Goal: Transaction & Acquisition: Obtain resource

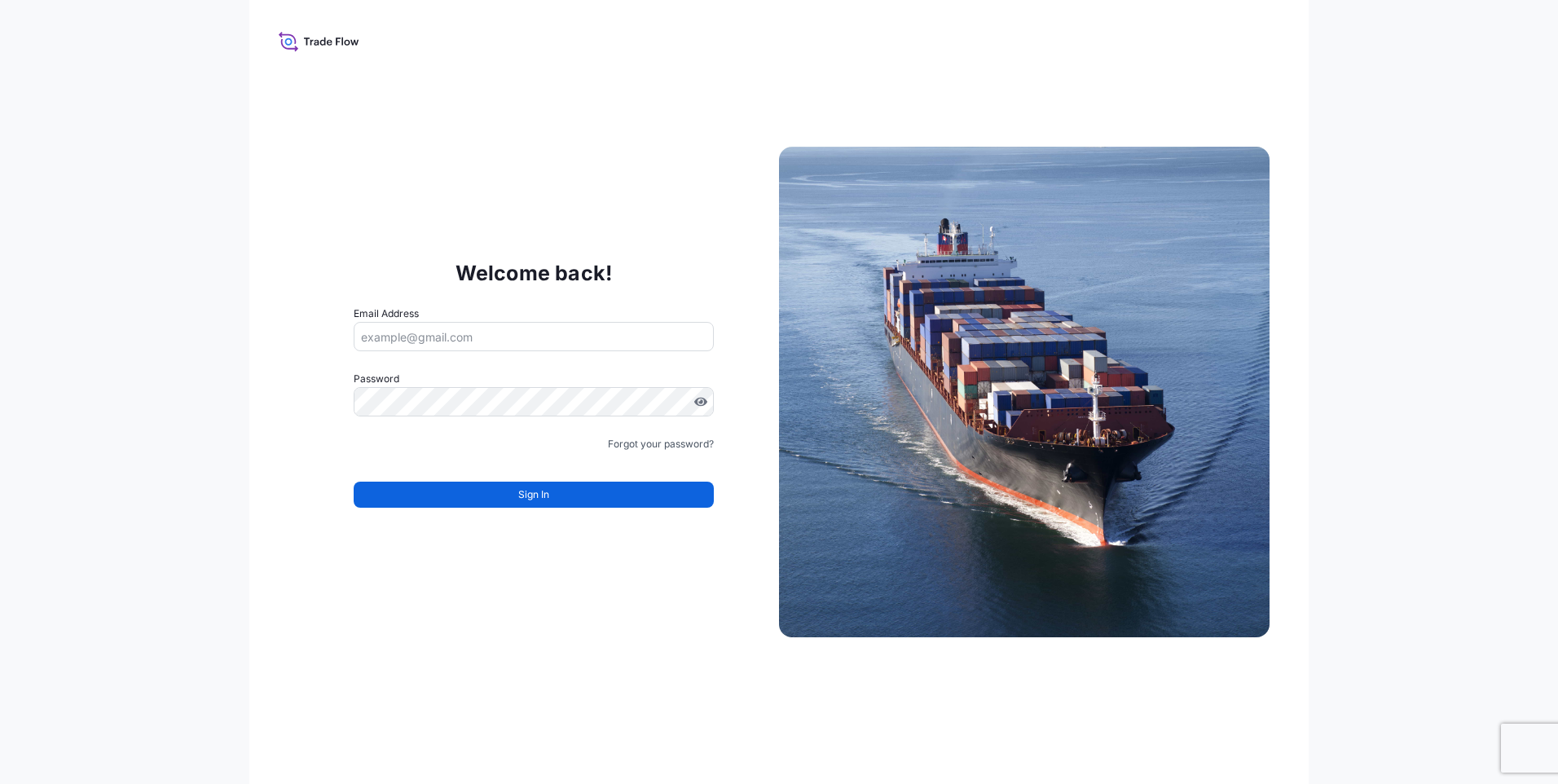
click at [399, 340] on input "Email Address" at bounding box center [533, 336] width 360 height 29
type input "[EMAIL_ADDRESS][DOMAIN_NAME]"
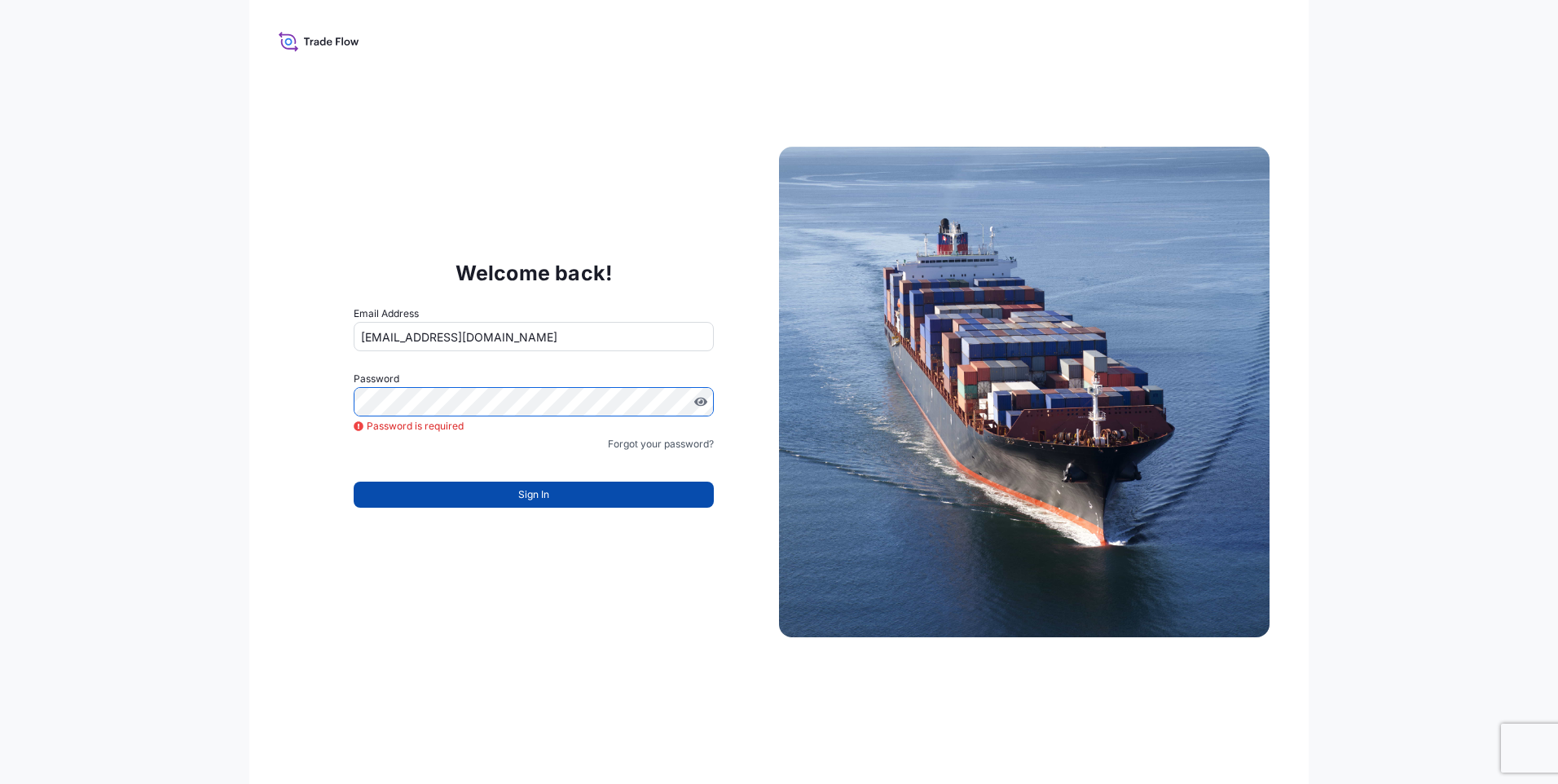
click at [551, 491] on button "Sign In" at bounding box center [533, 495] width 360 height 26
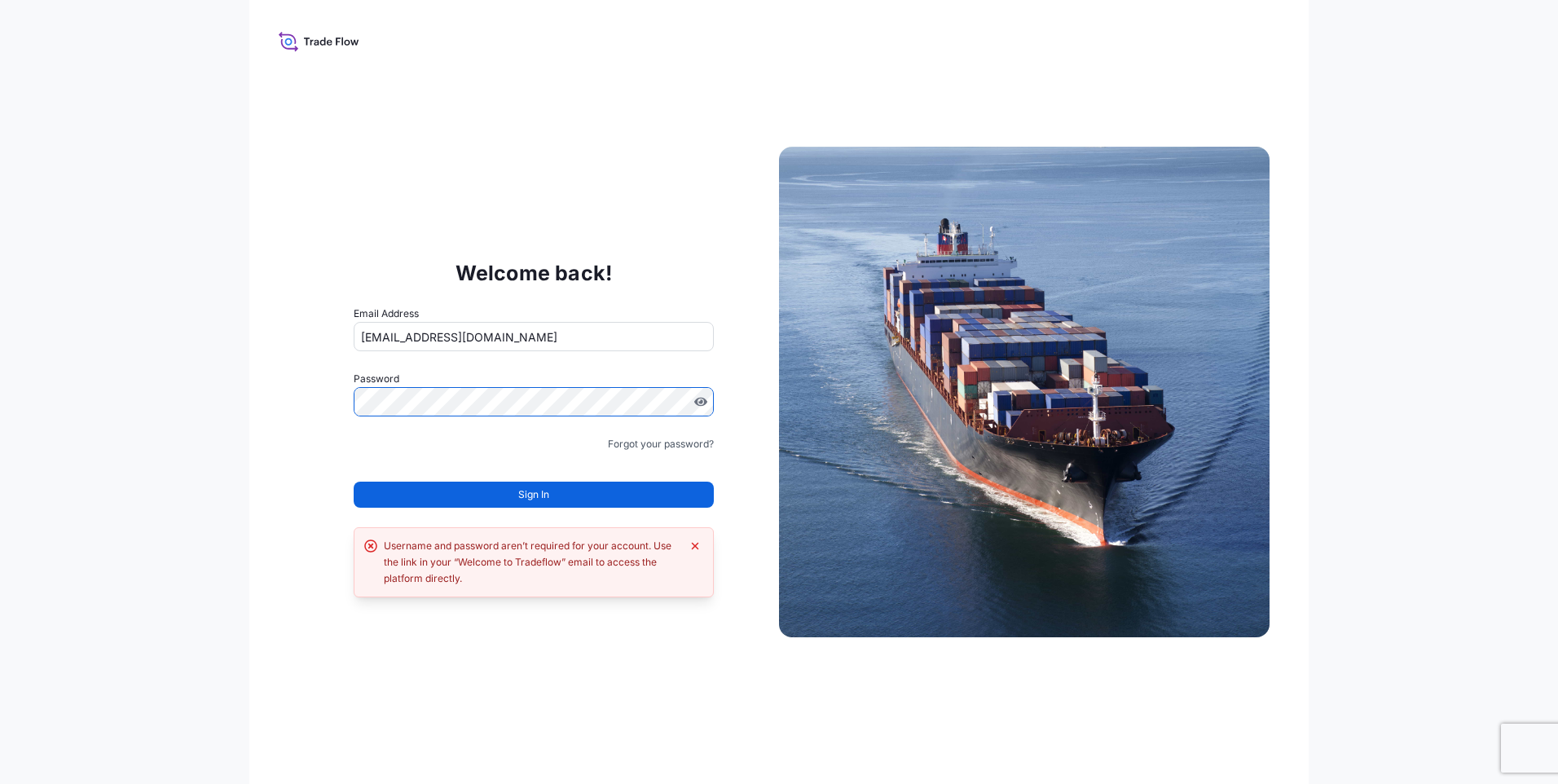
click at [332, 384] on div "Welcome back! Email Address [EMAIL_ADDRESS][DOMAIN_NAME] Password Must include:…" at bounding box center [533, 391] width 490 height 335
drag, startPoint x: 506, startPoint y: 341, endPoint x: 198, endPoint y: 329, distance: 308.2
click at [198, 329] on div "Welcome back! Email Address [EMAIL_ADDRESS][DOMAIN_NAME] Password Password is r…" at bounding box center [779, 392] width 1558 height 784
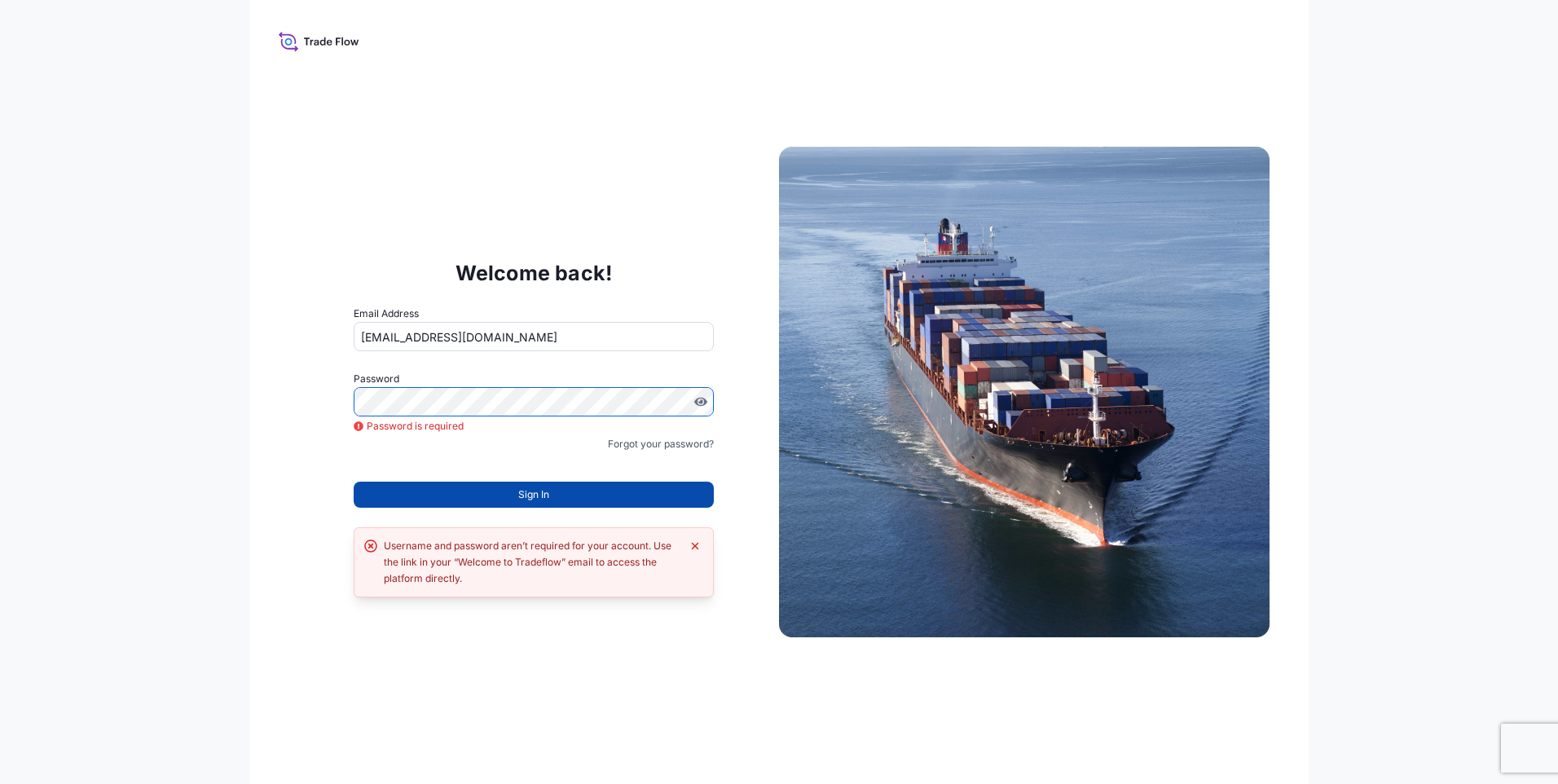
click at [513, 486] on button "Sign In" at bounding box center [533, 495] width 360 height 26
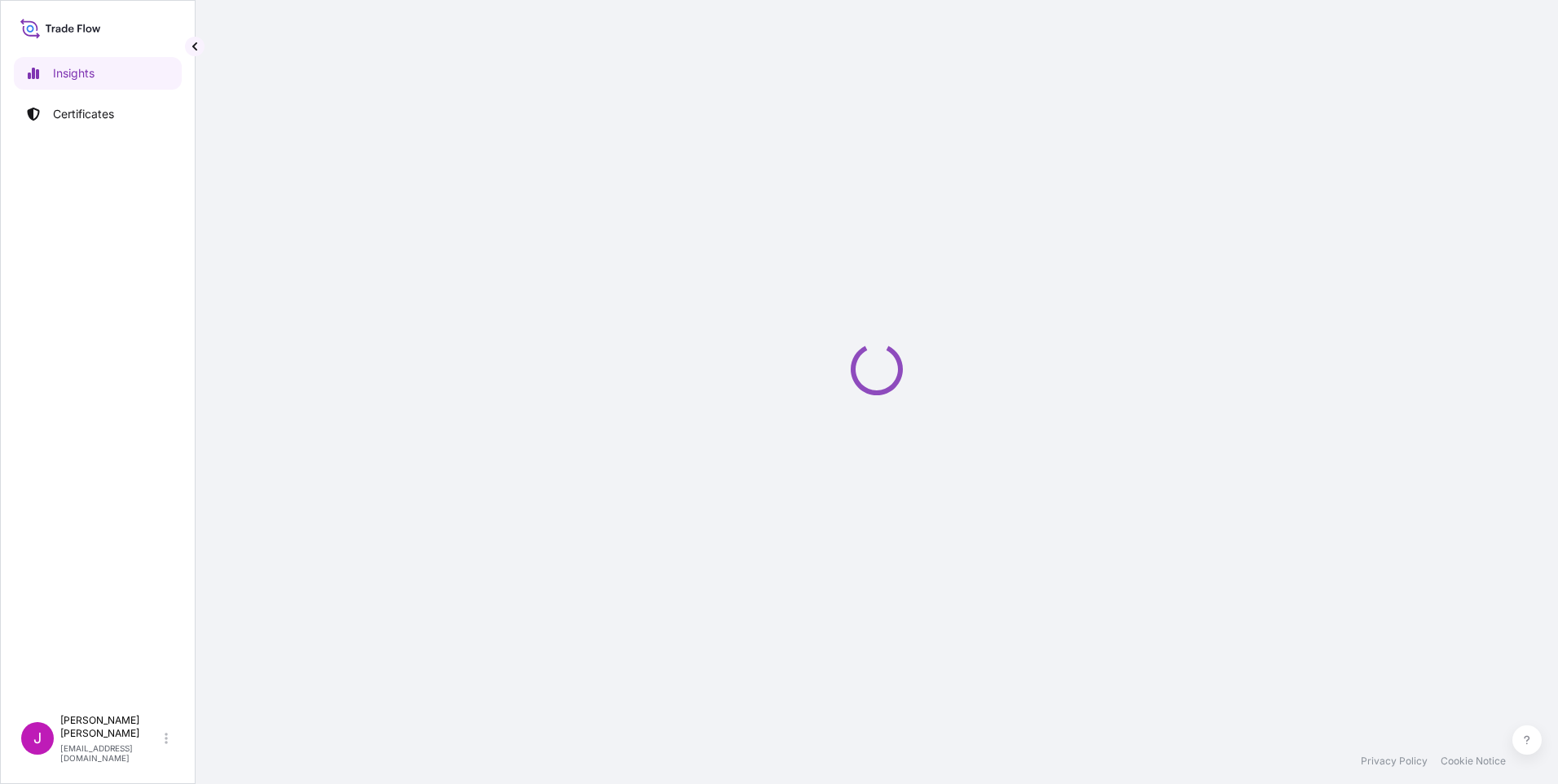
select select "2025"
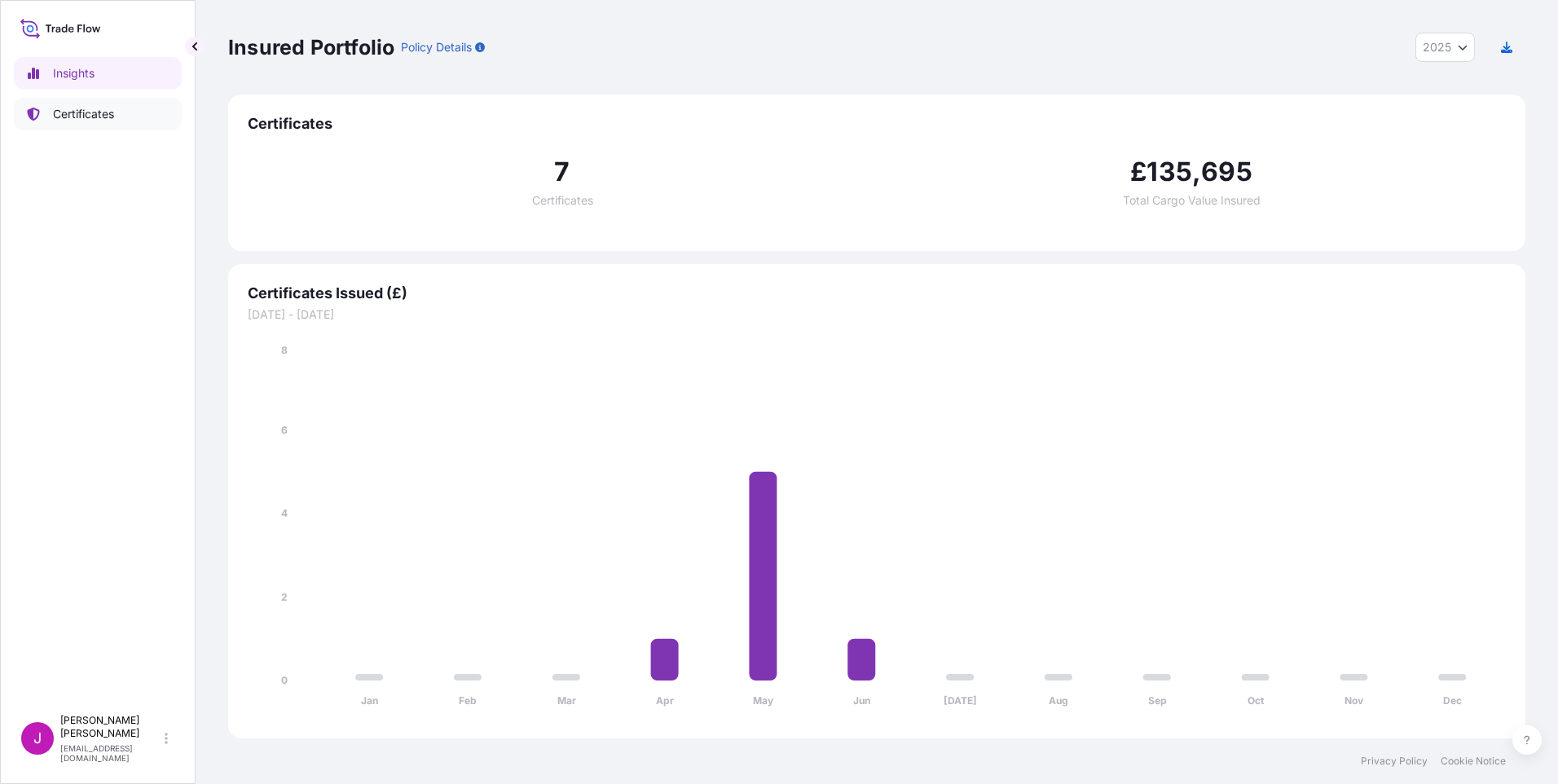
click at [92, 127] on link "Certificates" at bounding box center [98, 114] width 168 height 33
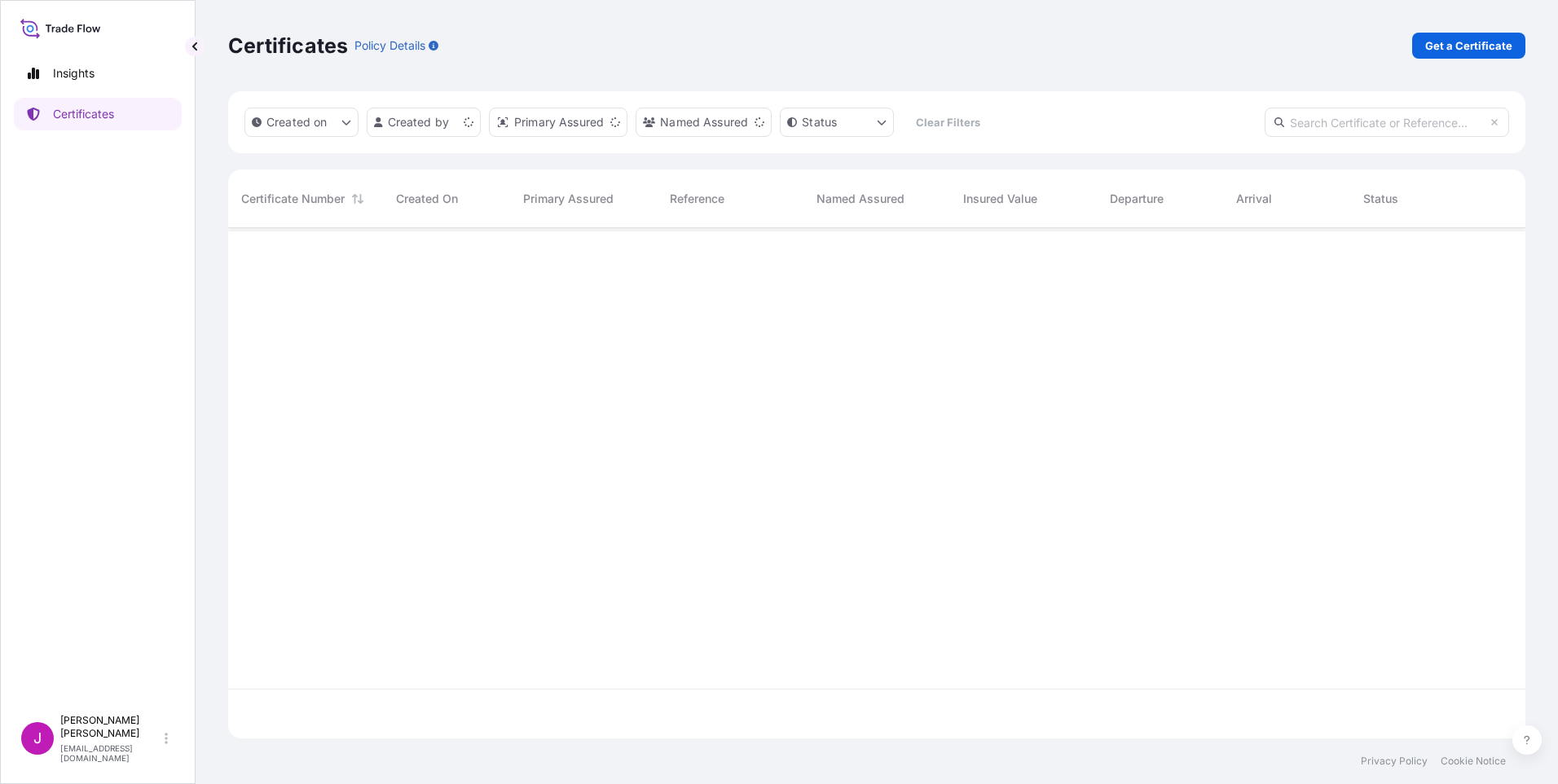
scroll to position [507, 1285]
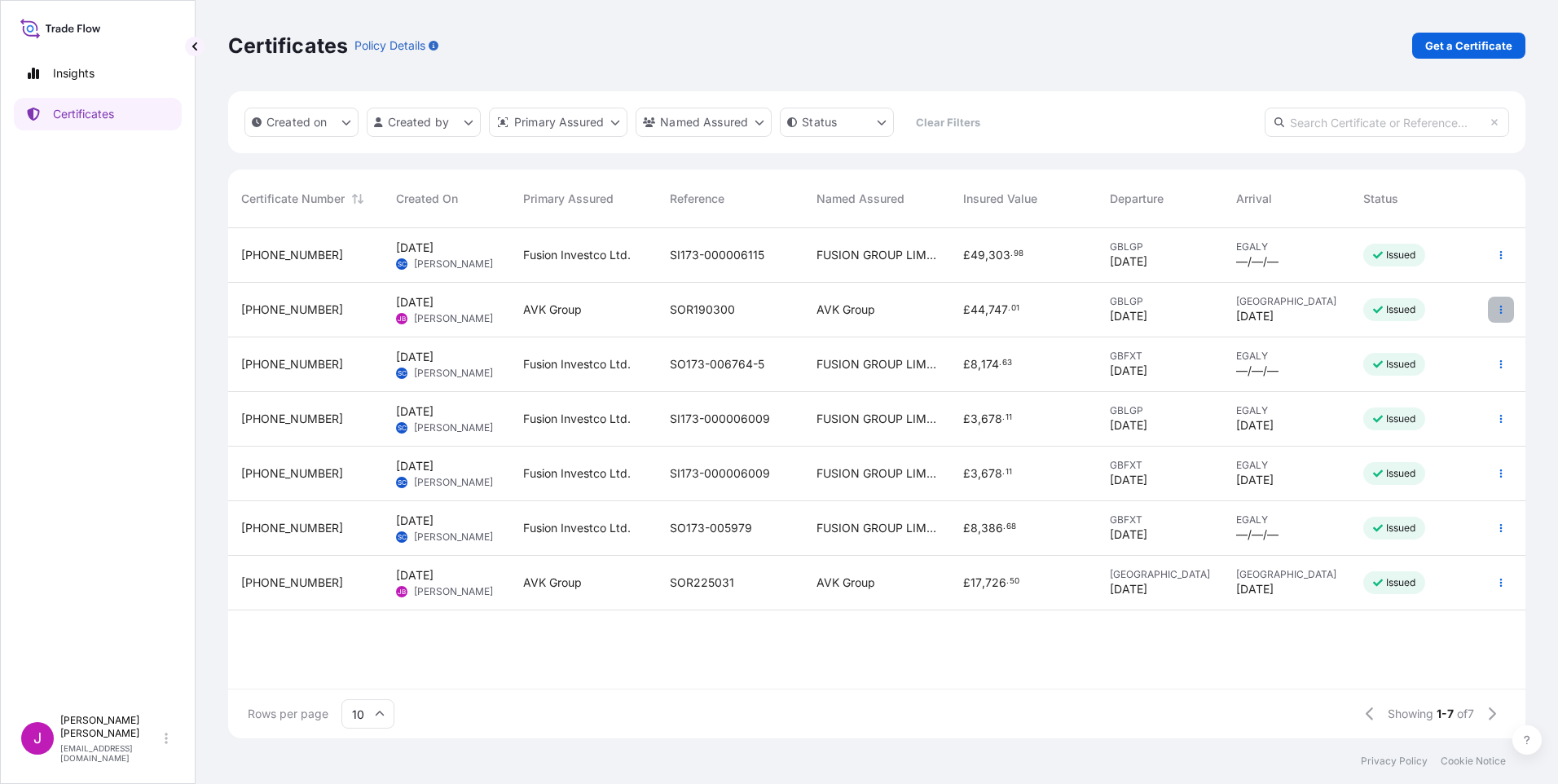
click at [1501, 305] on icon "button" at bounding box center [1501, 310] width 9 height 9
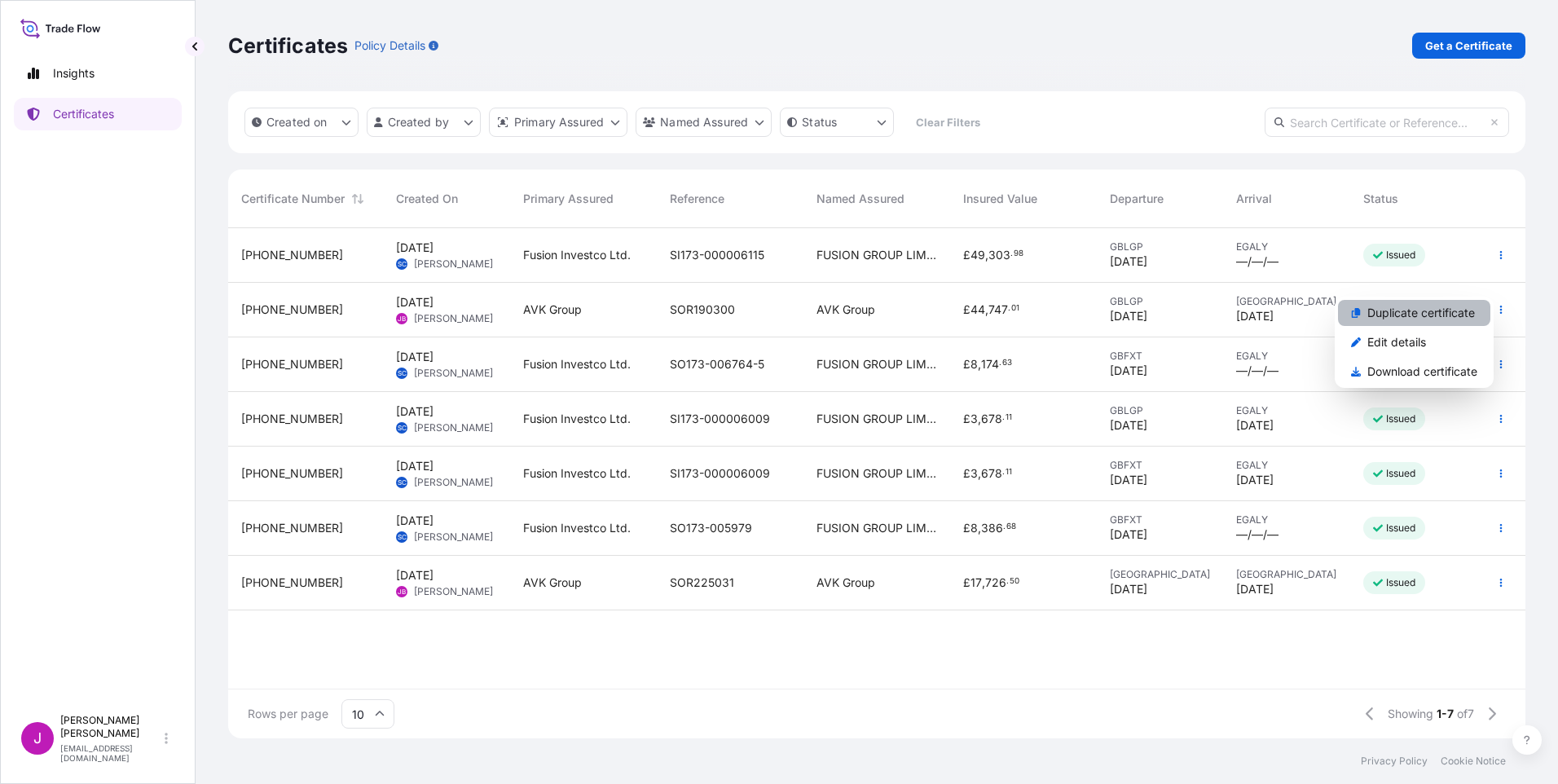
click at [1414, 313] on p "Duplicate certificate" at bounding box center [1421, 313] width 108 height 16
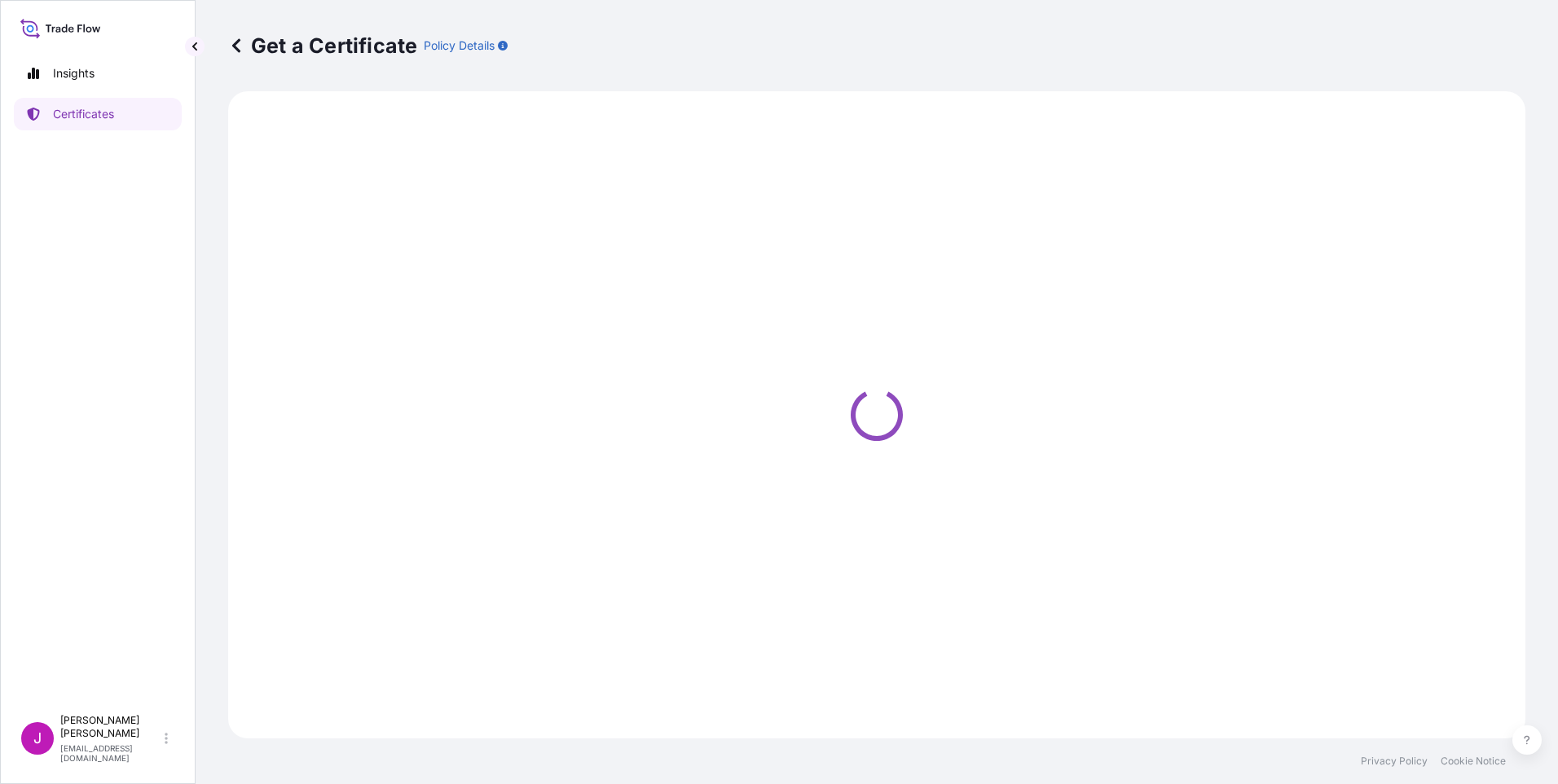
select select "Ocean Vessel"
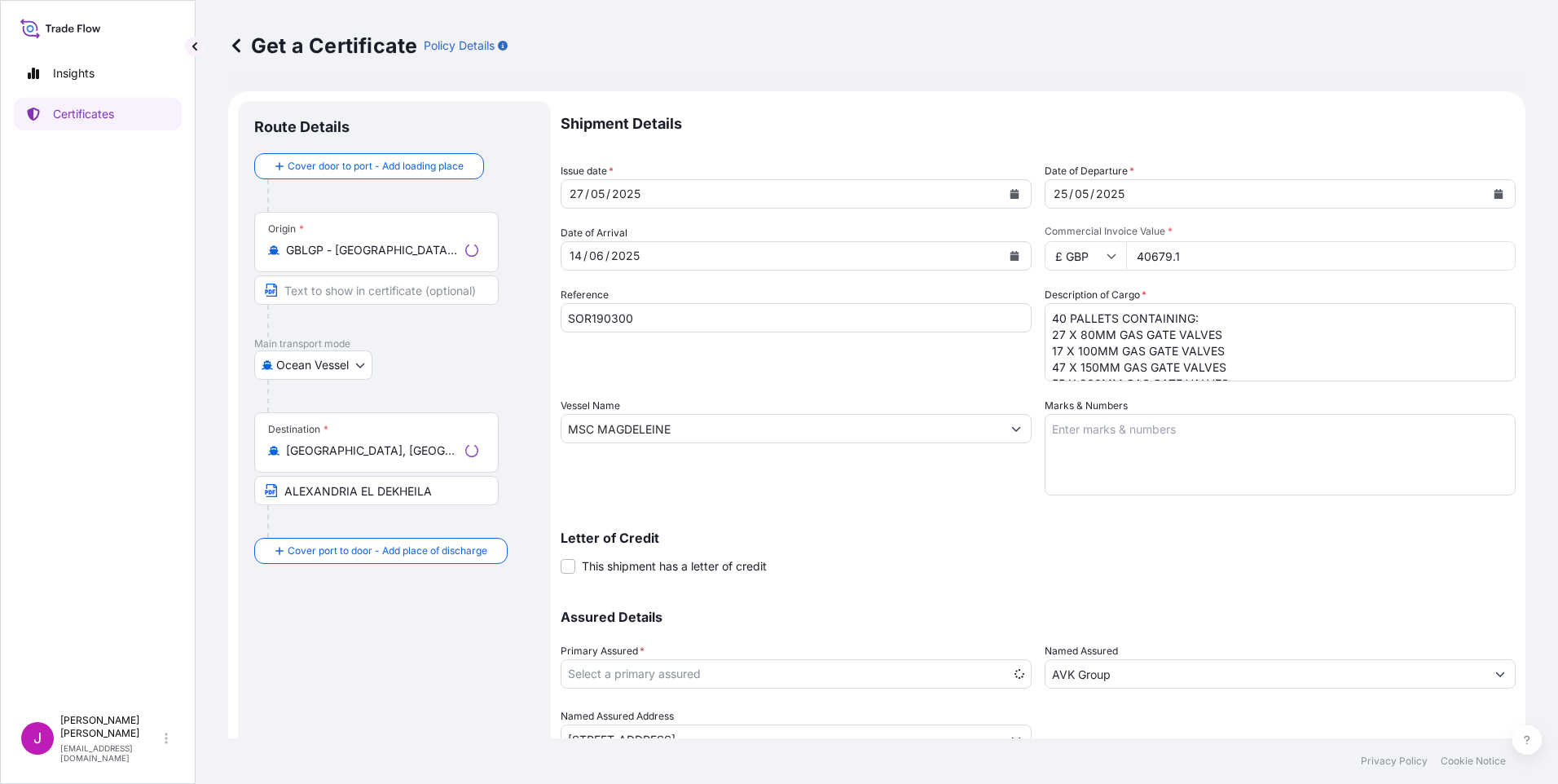
select select "31423"
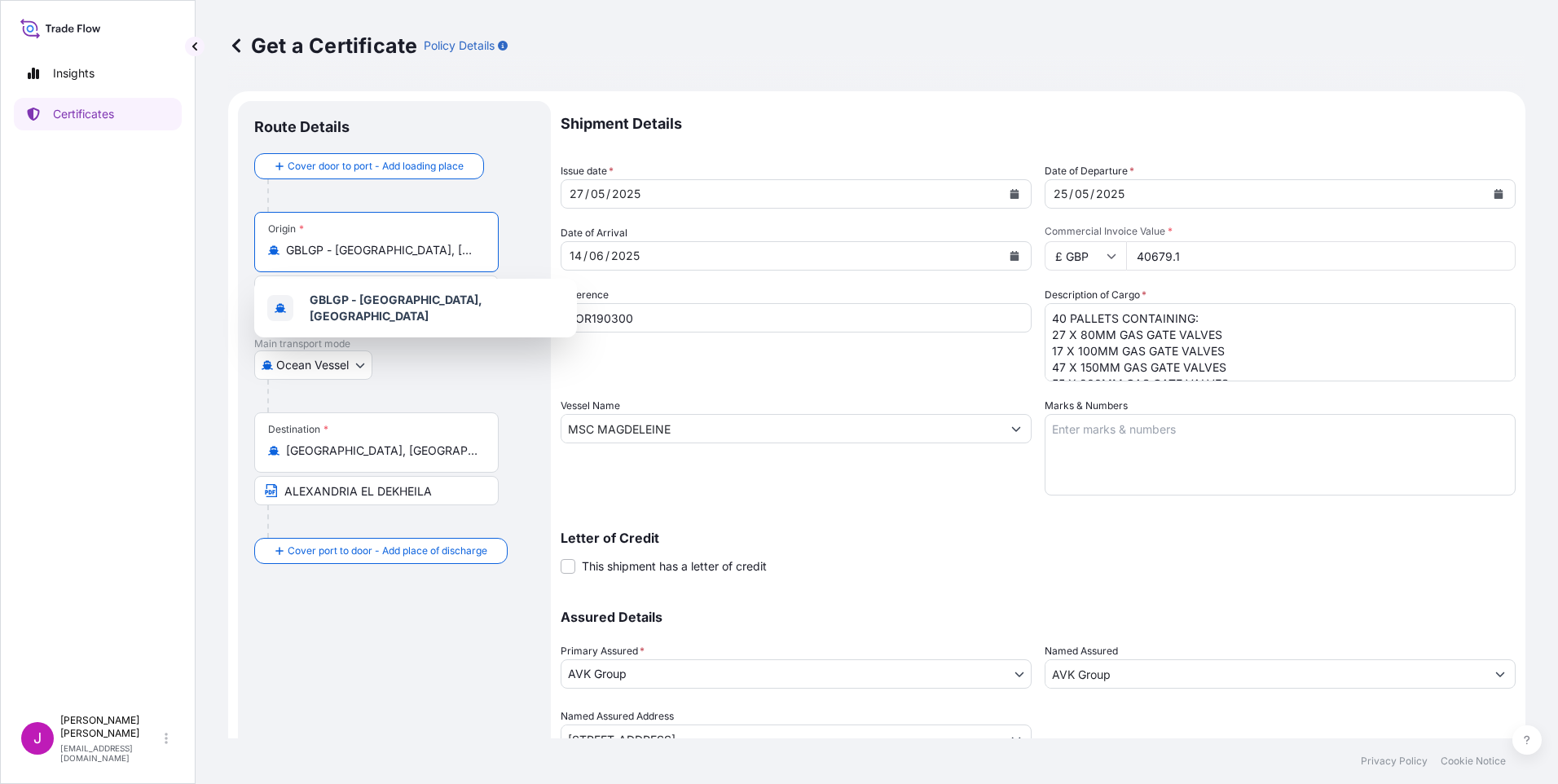
click at [396, 249] on input "GBLGP - London Gateway Port, United Kingdom" at bounding box center [383, 249] width 193 height 16
click at [483, 250] on div "Origin * GBLGP - London Gateway Port, United Kingdom" at bounding box center [376, 242] width 245 height 60
click at [478, 250] on input "GBLGP - London Gateway Port, United Kingdom" at bounding box center [383, 249] width 193 height 16
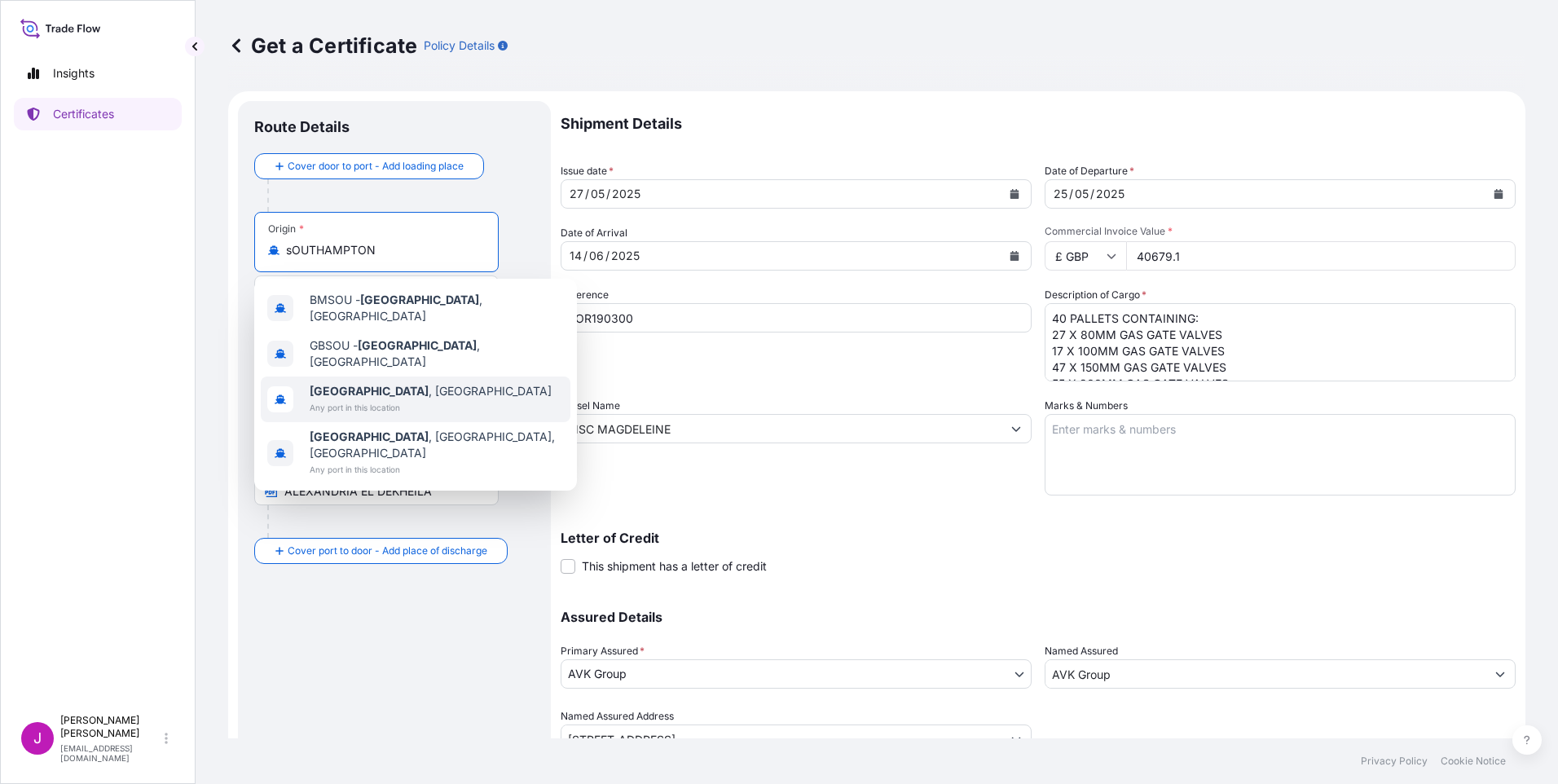
click at [355, 383] on b "Southampton" at bounding box center [369, 390] width 119 height 14
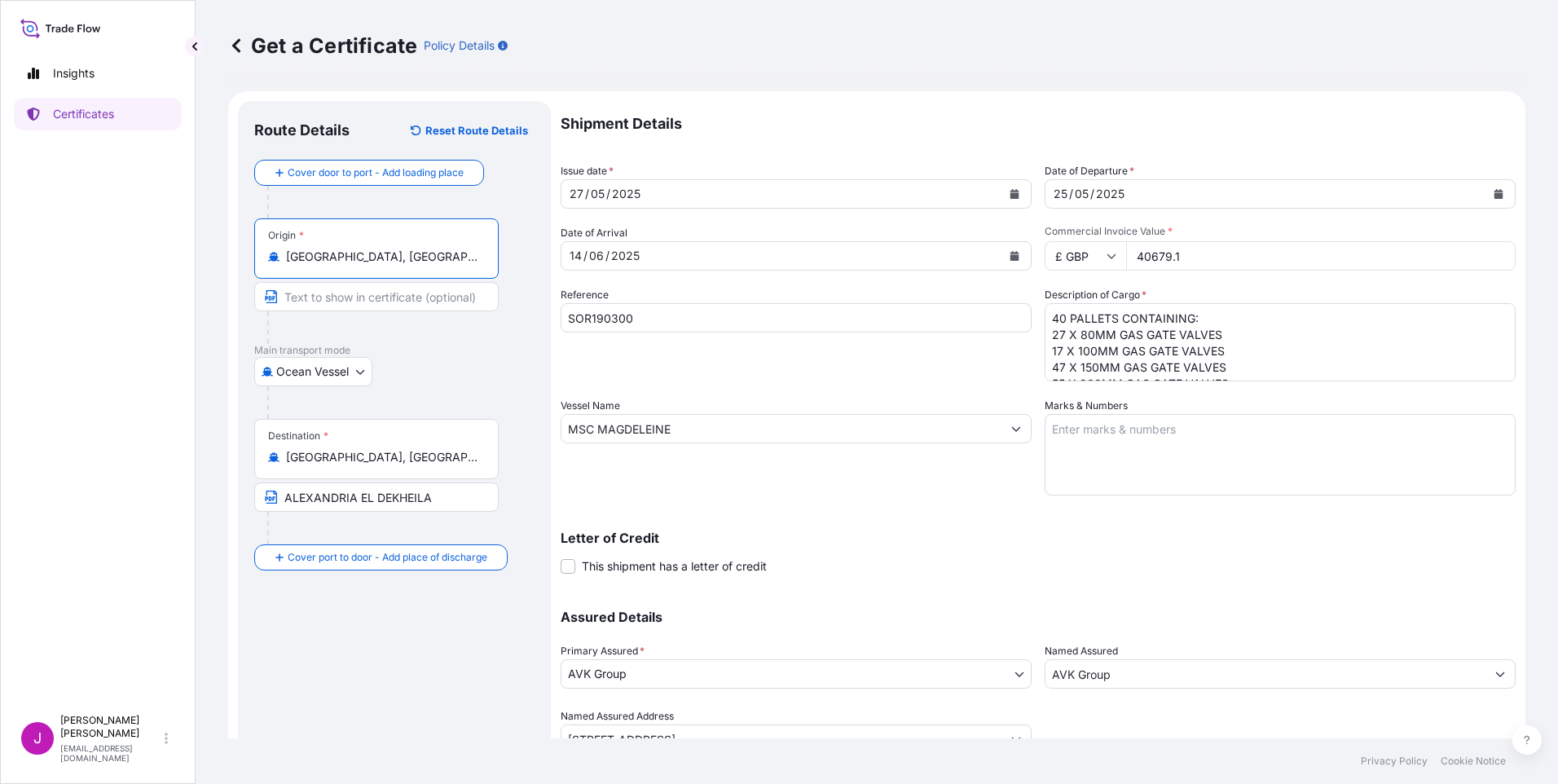
type input "Southampton, UK"
click at [362, 366] on body "0 options available. 4 options available. Insights Certificates J Joanne Bennet…" at bounding box center [779, 392] width 1558 height 784
click at [691, 196] on div "27 / 05 / 2025" at bounding box center [781, 194] width 440 height 29
click at [1011, 191] on icon "Calendar" at bounding box center [1015, 194] width 9 height 9
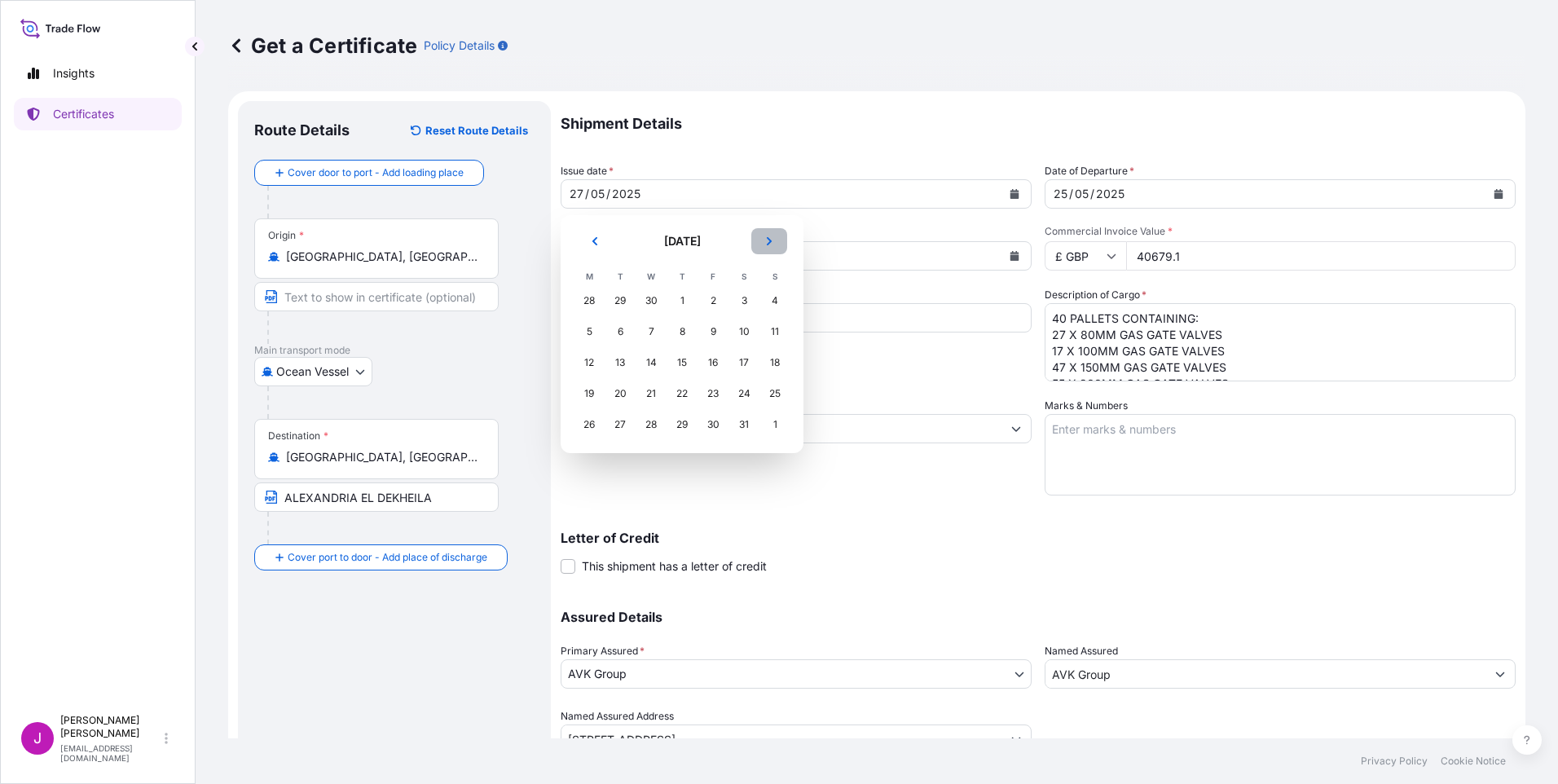
click at [768, 243] on icon "Next" at bounding box center [769, 241] width 9 height 9
click at [649, 356] on div "13" at bounding box center [651, 362] width 29 height 29
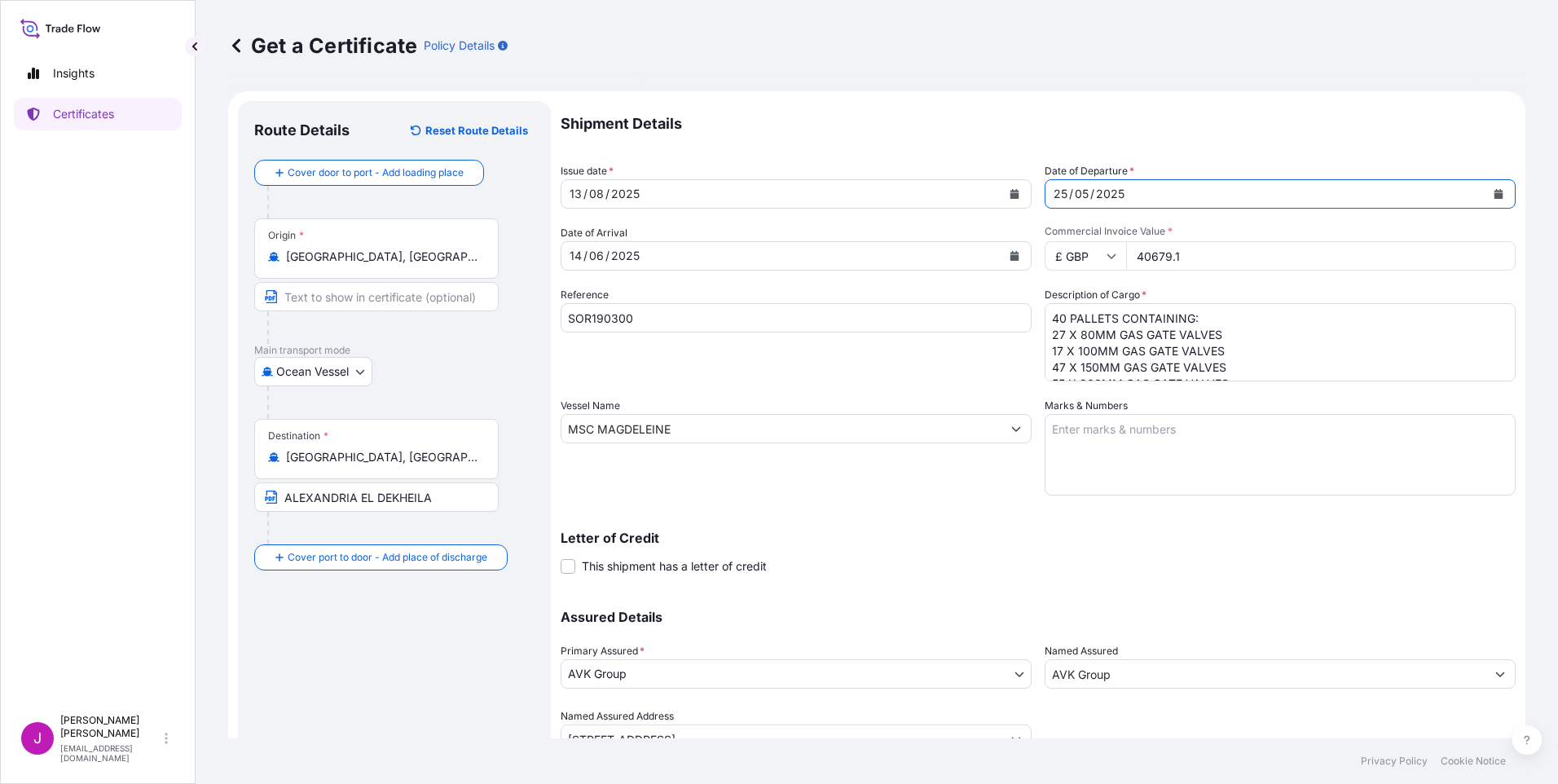
click at [1151, 191] on div "25 / 05 / 2025" at bounding box center [1266, 194] width 440 height 29
click at [1492, 189] on button "Calendar" at bounding box center [1498, 194] width 26 height 26
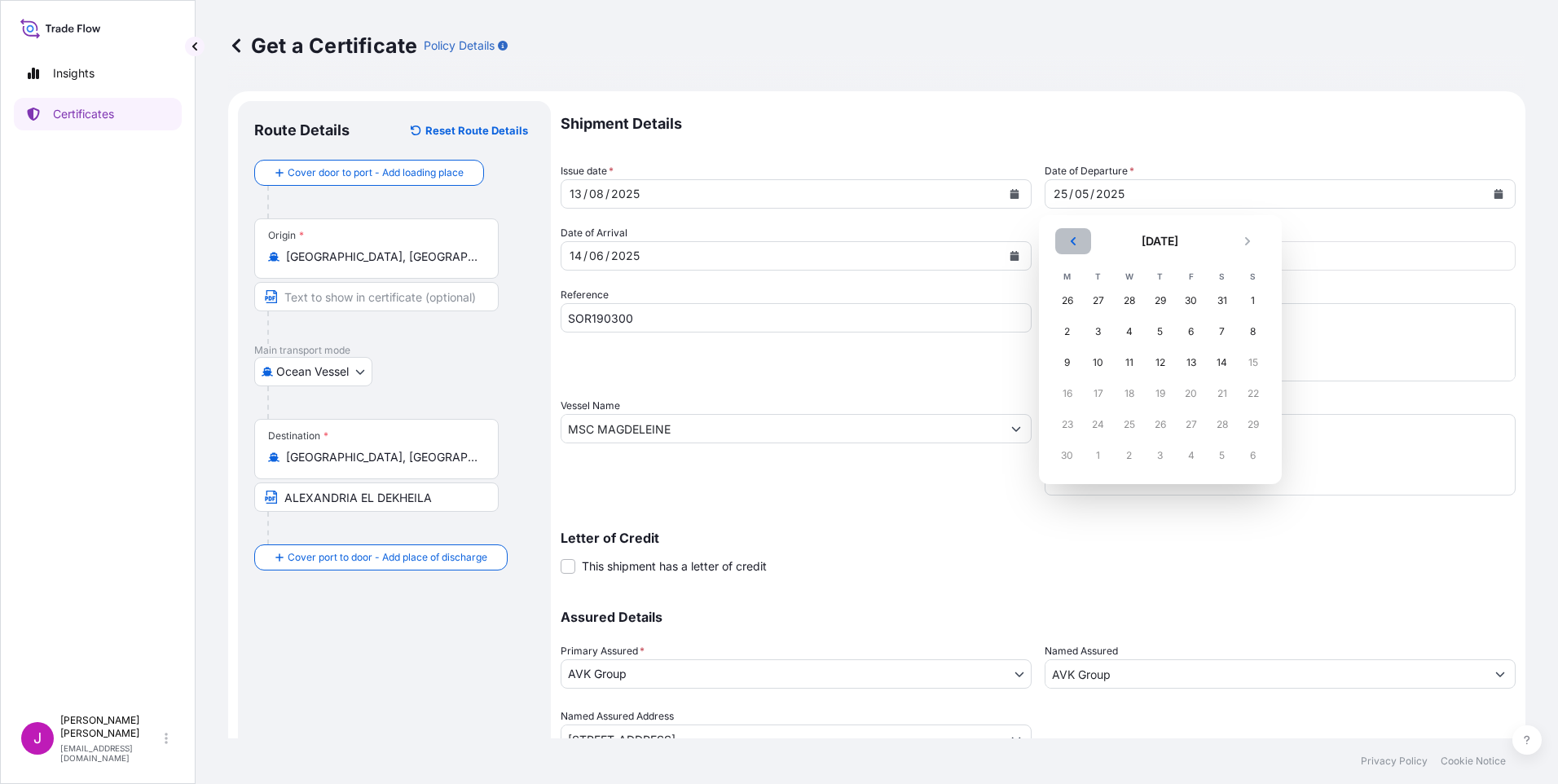
click at [1084, 243] on button "Previous" at bounding box center [1073, 242] width 36 height 26
click at [1070, 242] on icon "Previous" at bounding box center [1073, 241] width 9 height 9
click at [1246, 240] on icon "Next" at bounding box center [1247, 241] width 9 height 9
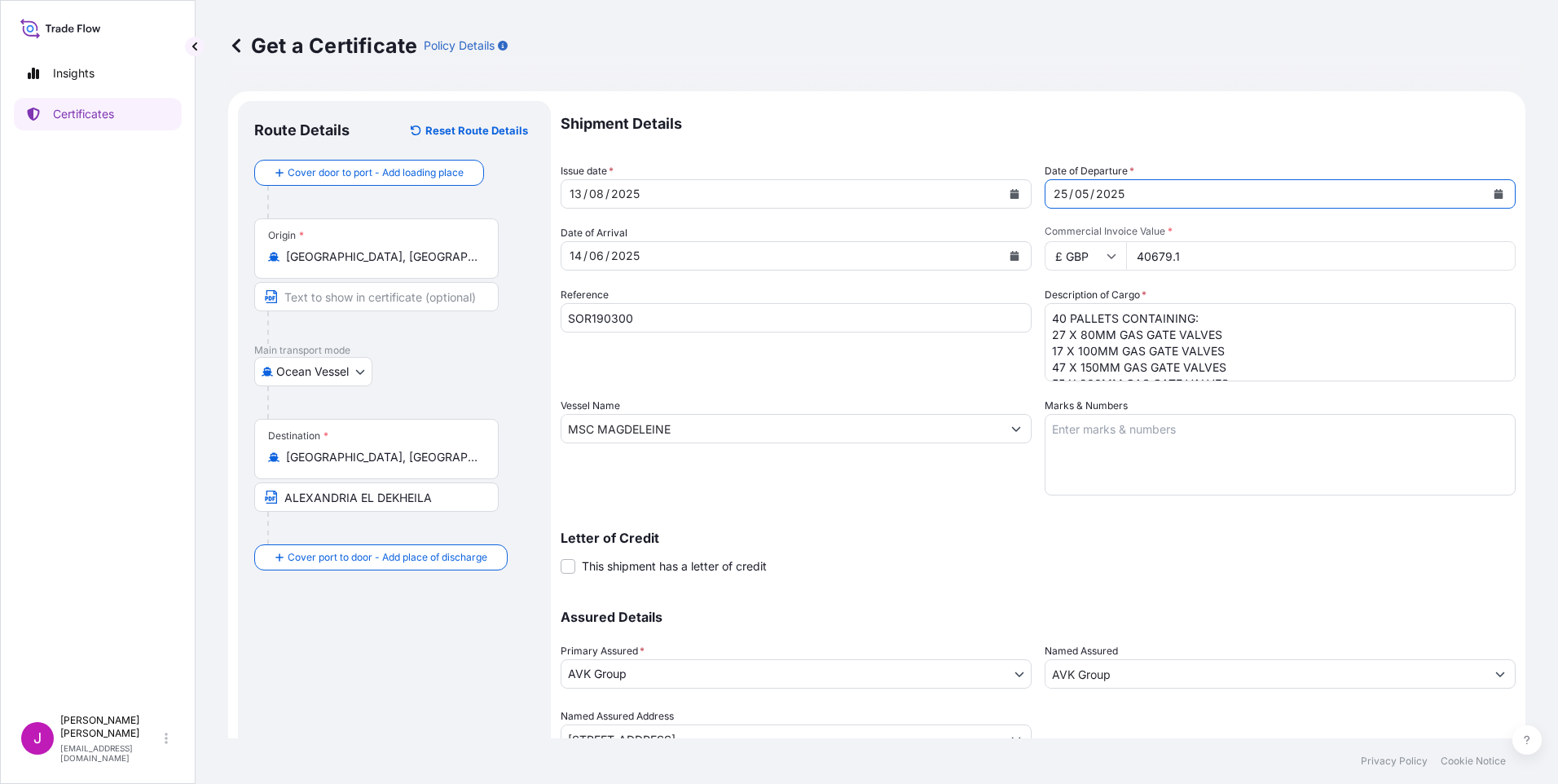
click at [1082, 189] on div "05" at bounding box center [1082, 194] width 17 height 20
click at [1029, 196] on div "Shipment Details Issue date * 13 / 08 / 2025 Date of Departure * 25 / 05 / 2025…" at bounding box center [1037, 427] width 955 height 653
click at [1122, 201] on div "25 / 05 / 2025" at bounding box center [1266, 194] width 440 height 29
click at [1120, 201] on div "25 / 05 / 2025" at bounding box center [1266, 194] width 440 height 29
click at [1073, 199] on div "05" at bounding box center [1082, 194] width 17 height 20
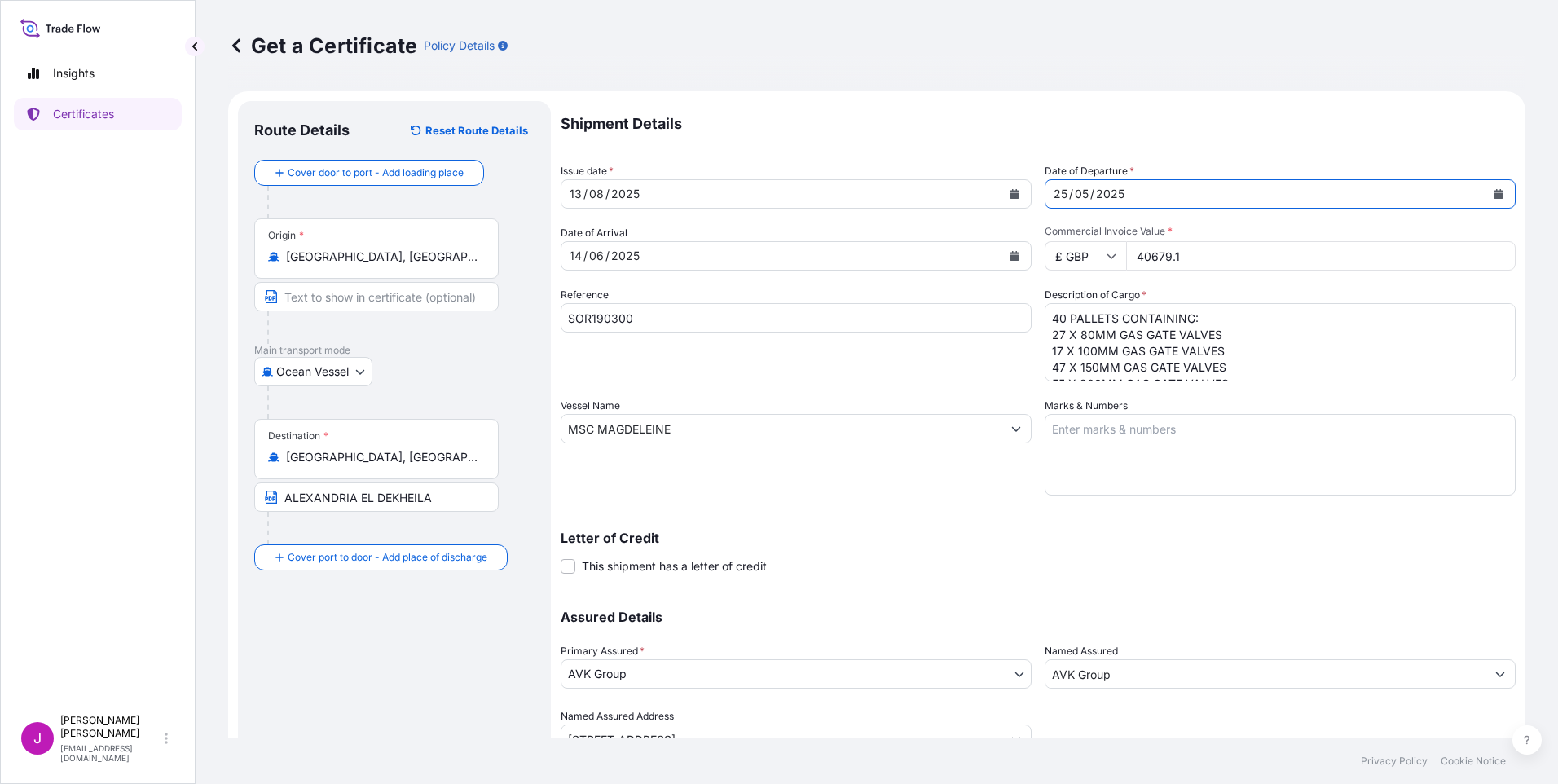
click at [1053, 185] on div "25" at bounding box center [1061, 194] width 17 height 20
click at [1485, 195] on button "Calendar" at bounding box center [1498, 194] width 26 height 26
click at [1010, 252] on icon "Calendar" at bounding box center [1015, 256] width 9 height 9
click at [530, 255] on form "Route Details Reset Route Details Cover door to port - Add loading place Place …" at bounding box center [877, 451] width 1297 height 718
click at [234, 46] on icon at bounding box center [236, 45] width 9 height 14
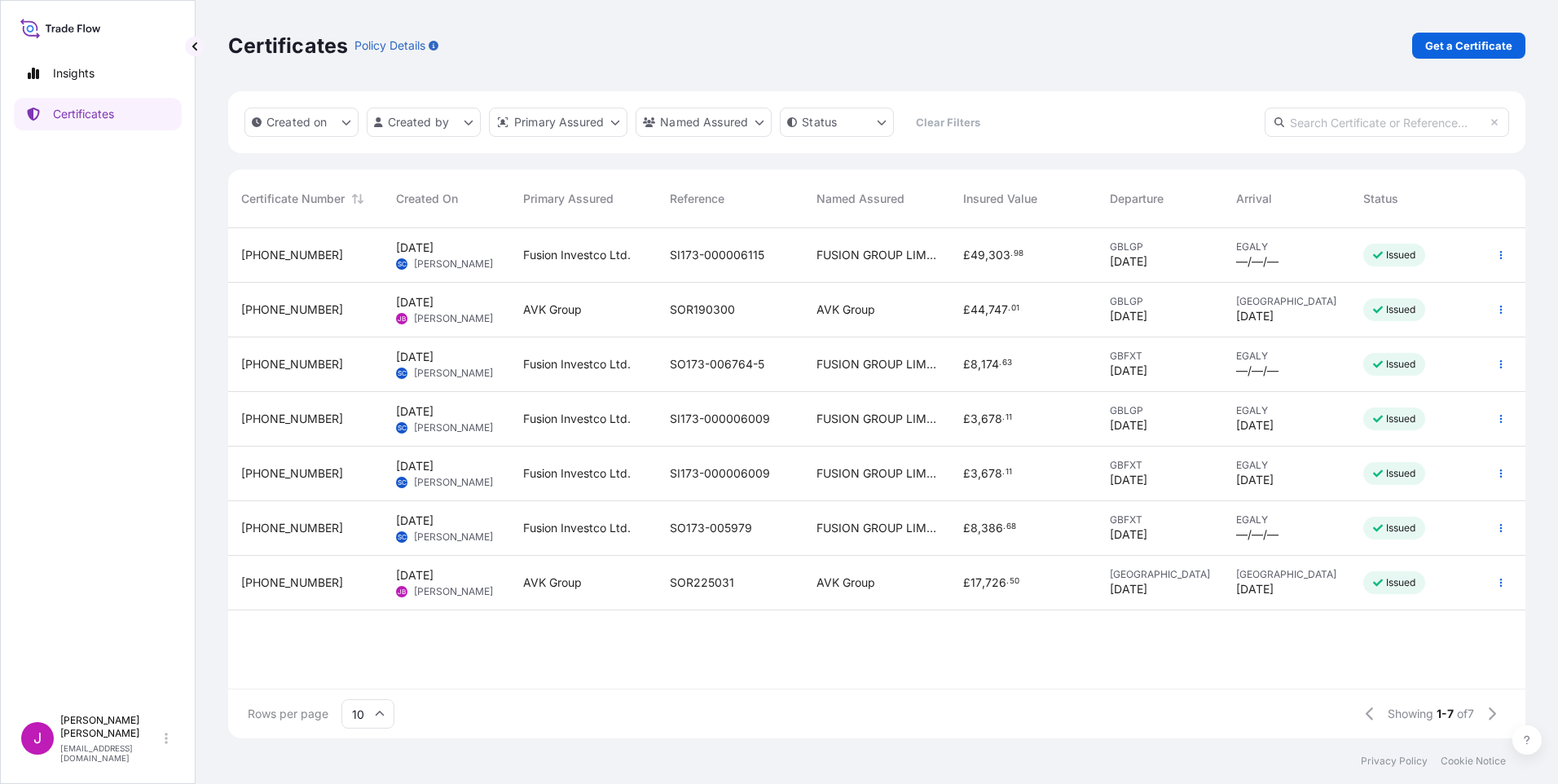
scroll to position [507, 1285]
click at [1471, 49] on p "Get a Certificate" at bounding box center [1469, 45] width 87 height 16
select select "Ocean Vessel"
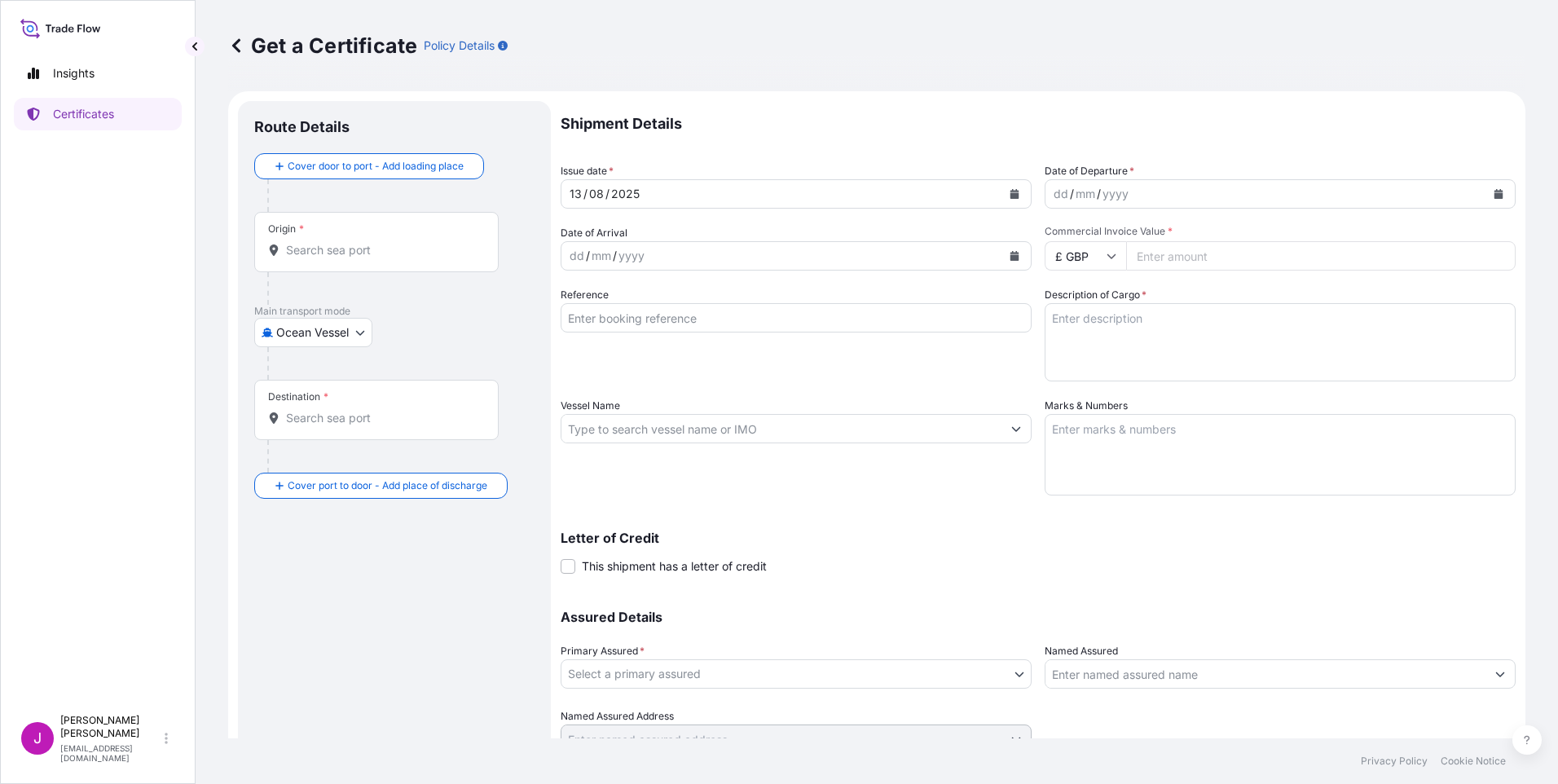
click at [1495, 192] on icon "Calendar" at bounding box center [1498, 194] width 9 height 9
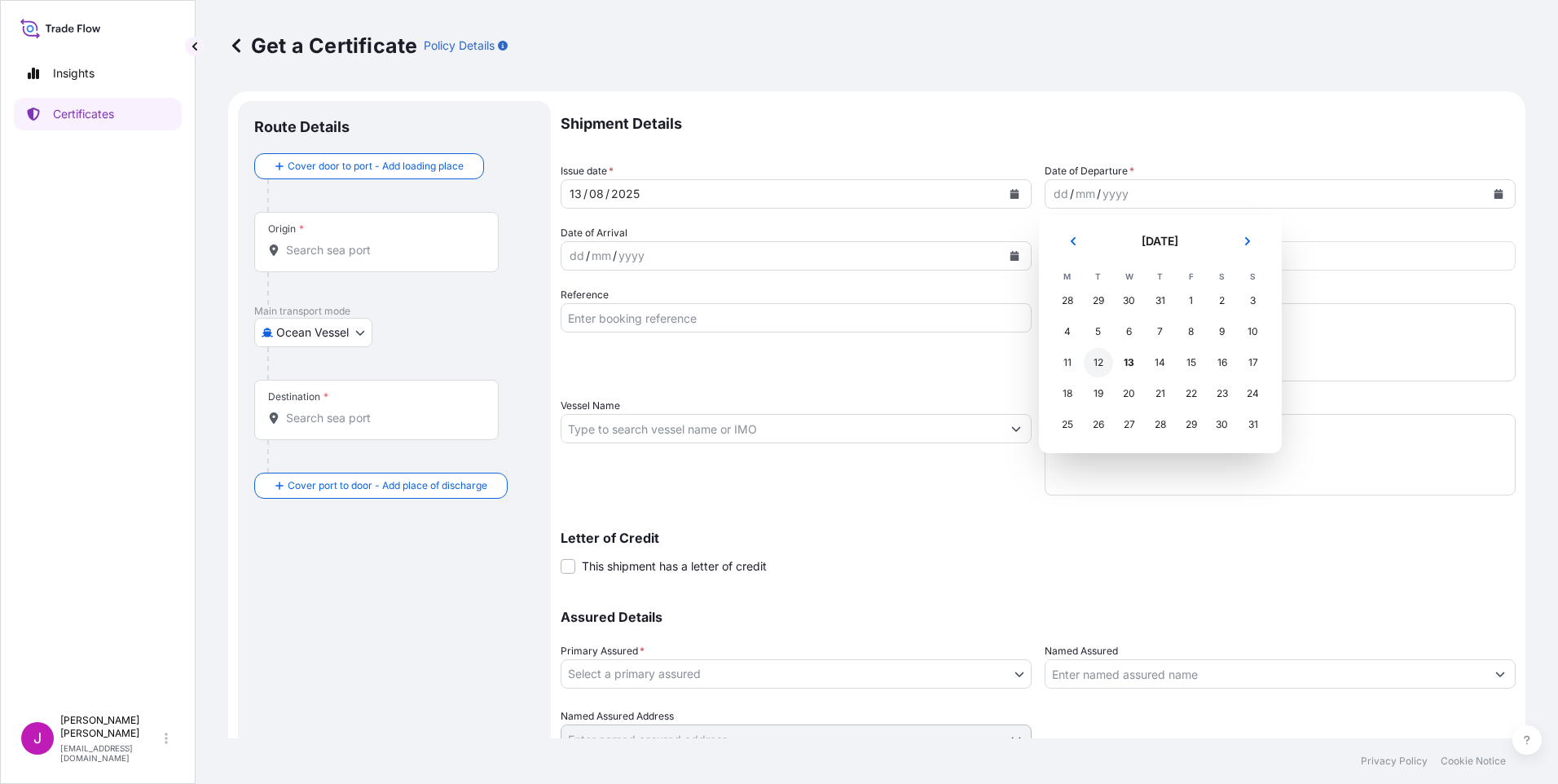
click at [1093, 363] on div "12" at bounding box center [1098, 362] width 29 height 29
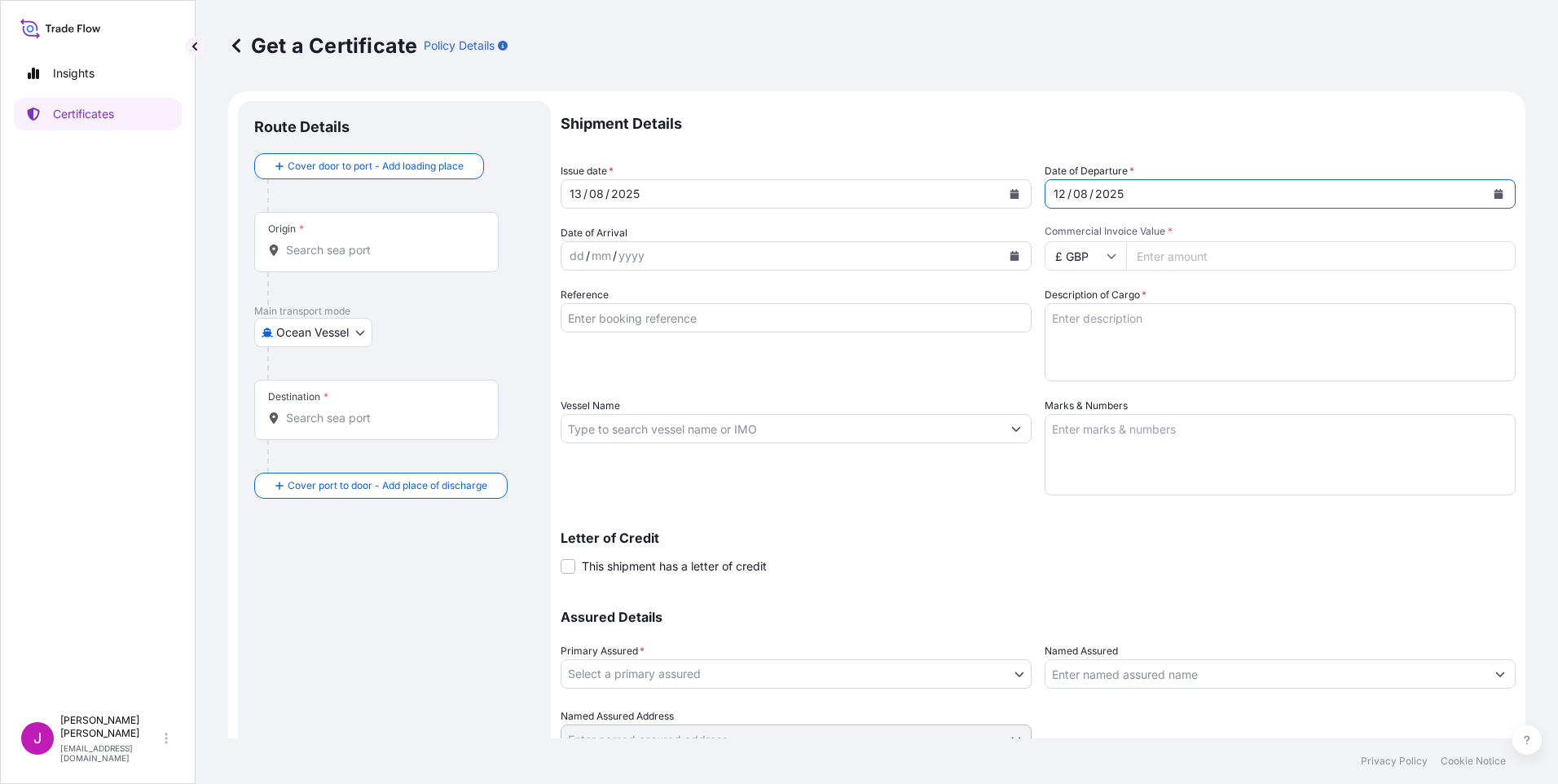
click at [1011, 254] on icon "Calendar" at bounding box center [1015, 256] width 9 height 9
click at [1211, 259] on input "Commercial Invoice Value *" at bounding box center [1321, 255] width 389 height 29
type input "9146.50"
drag, startPoint x: 631, startPoint y: 328, endPoint x: 915, endPoint y: 315, distance: 284.3
click at [631, 328] on input "Reference" at bounding box center [796, 317] width 471 height 29
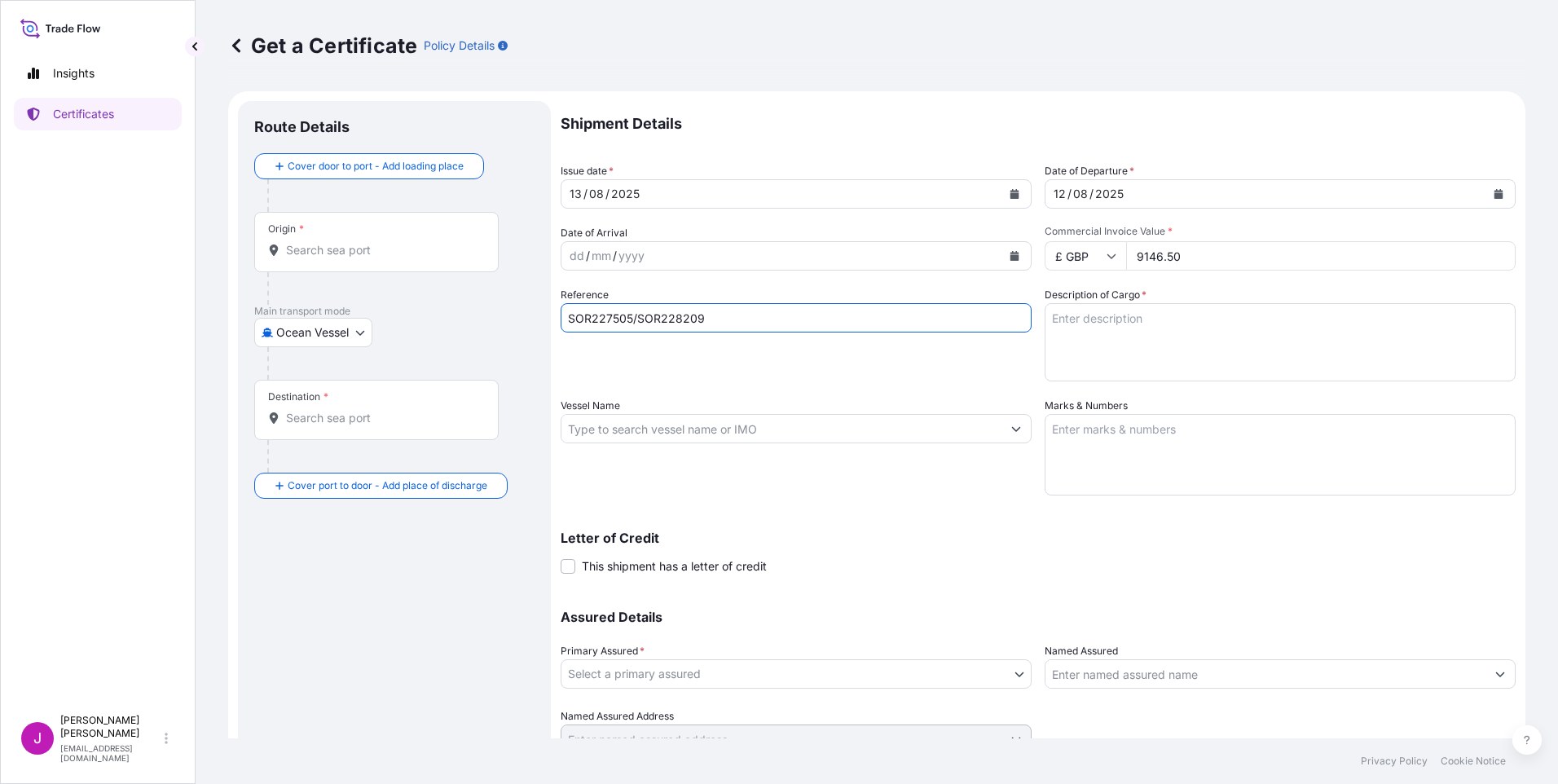
type input "SOR227505/SOR228209"
type textarea "7 PALLETS CONTAINING GAS GATE VALVES"
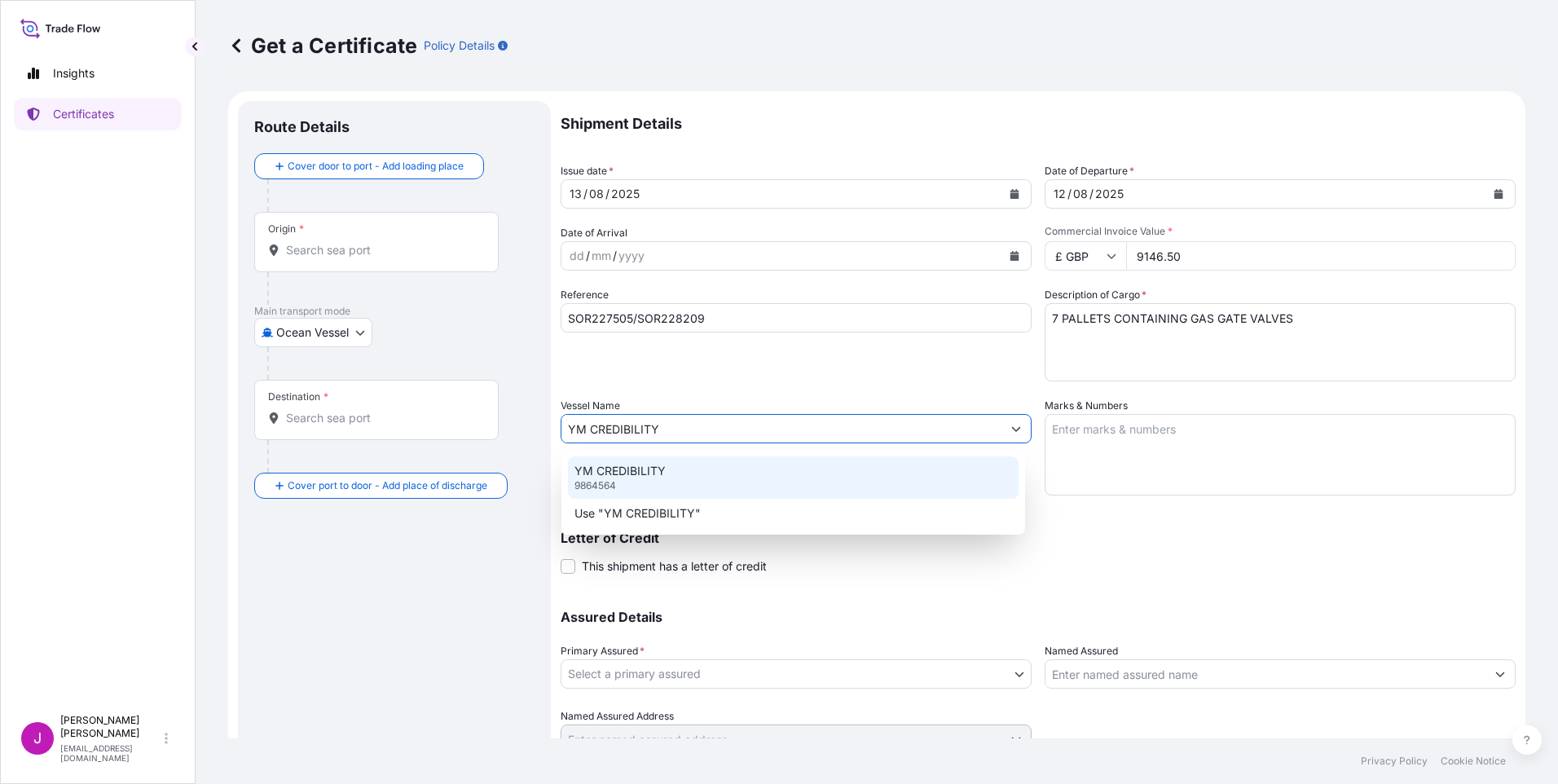
click at [644, 461] on div "YM CREDIBILITY 9864564" at bounding box center [793, 477] width 451 height 43
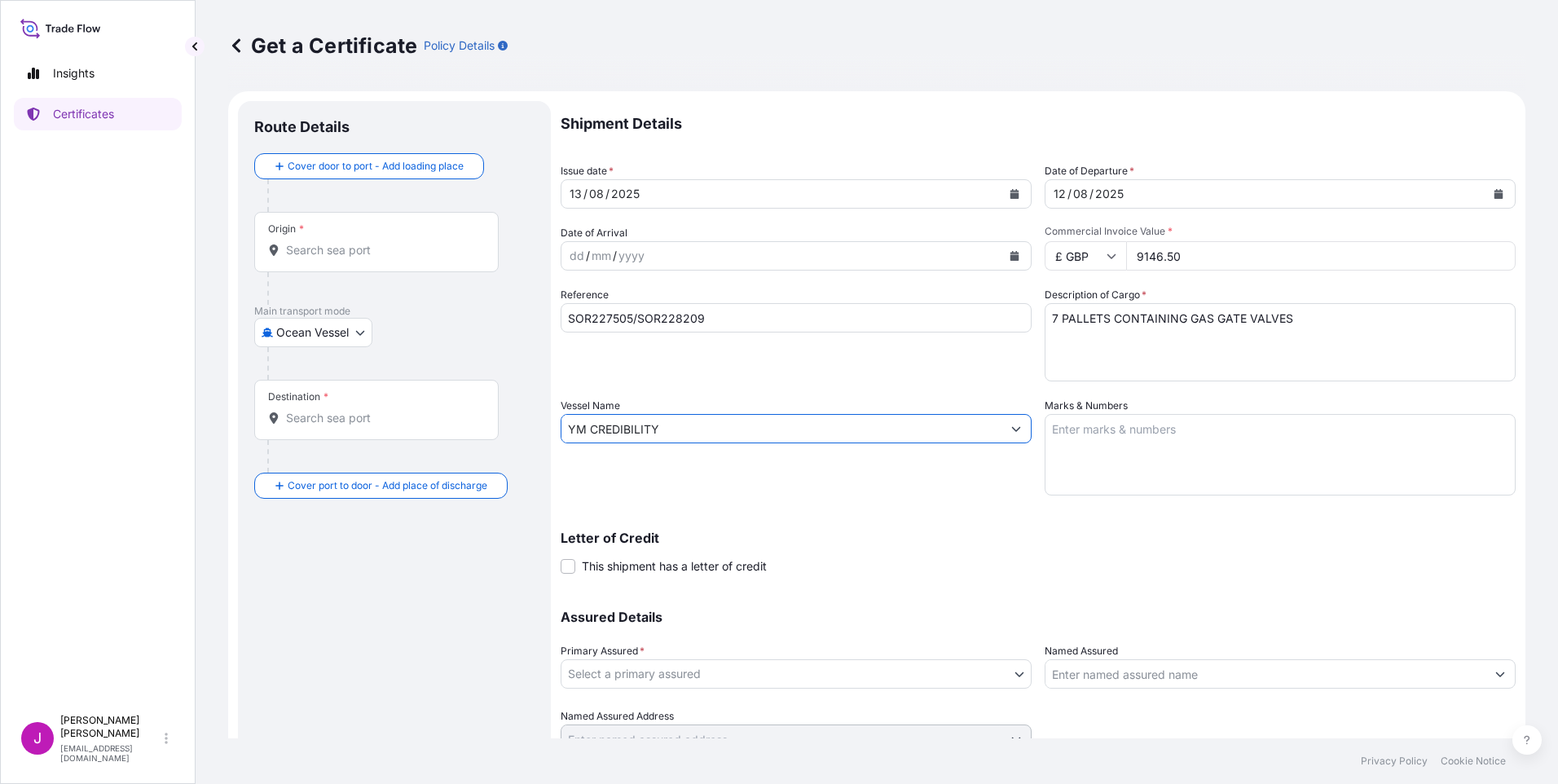
type input "YM CREDIBILITY"
click at [1100, 424] on textarea "Marks & Numbers" at bounding box center [1280, 454] width 471 height 81
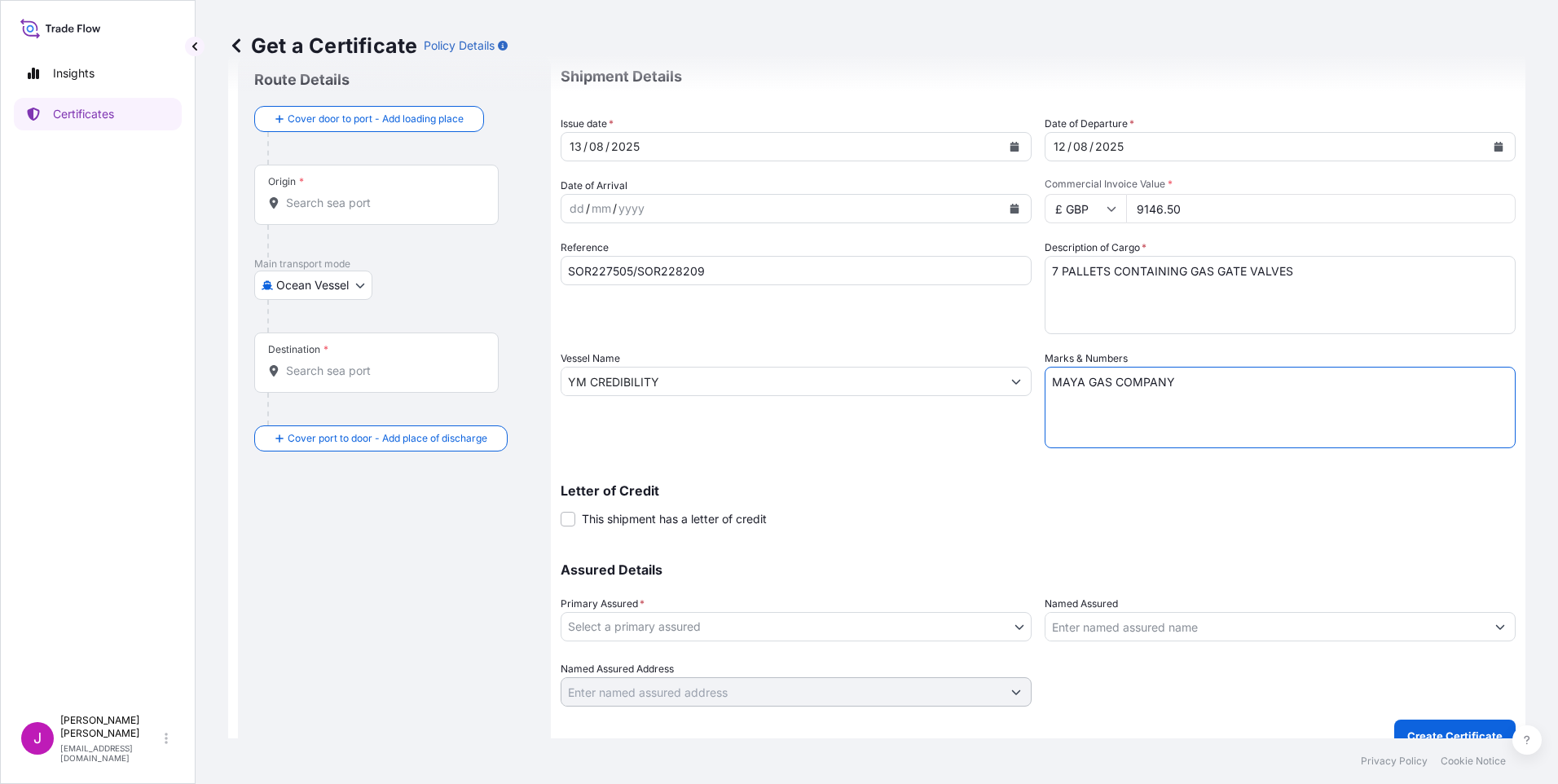
scroll to position [71, 0]
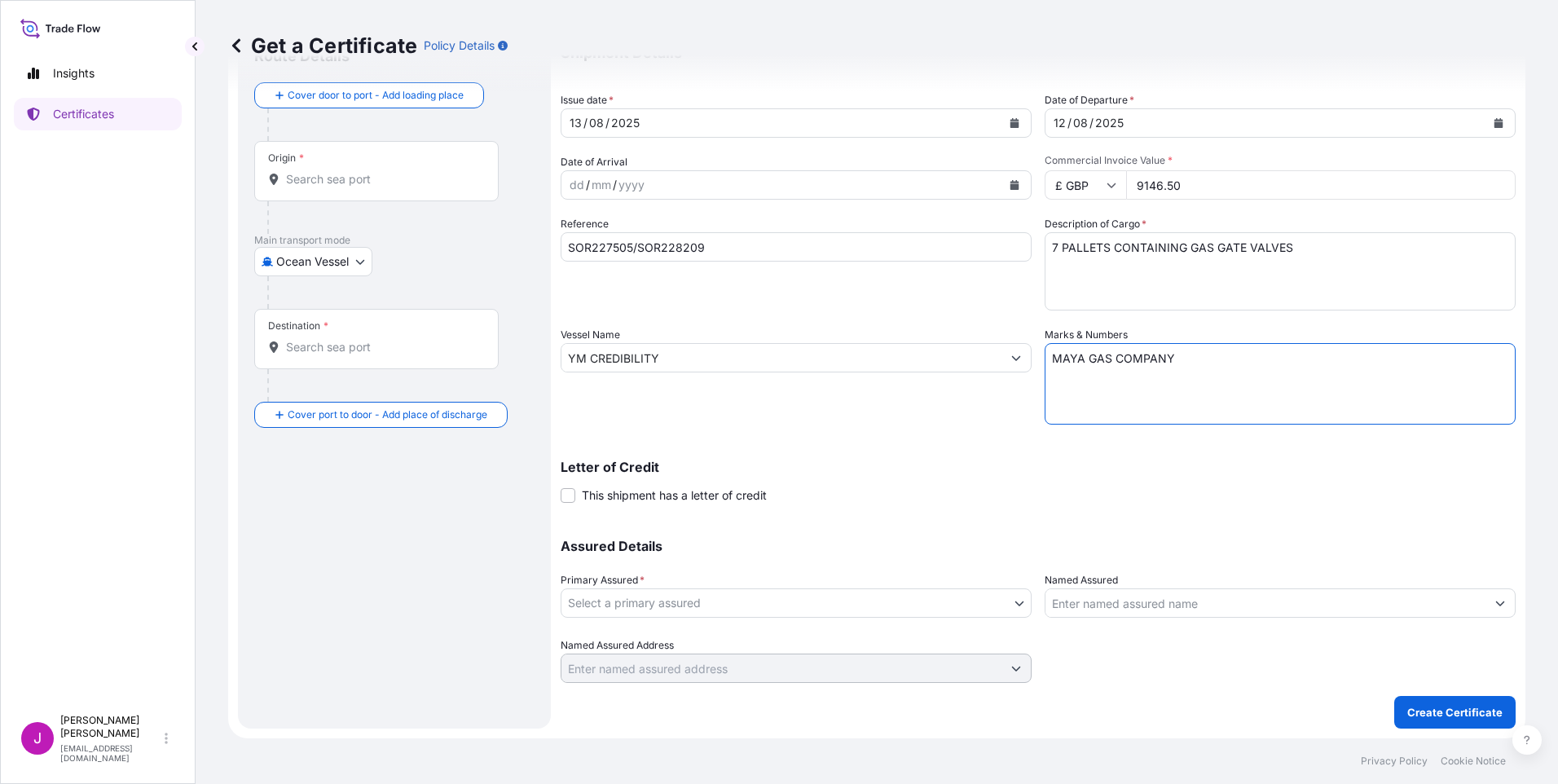
type textarea "MAYA GAS COMPANY"
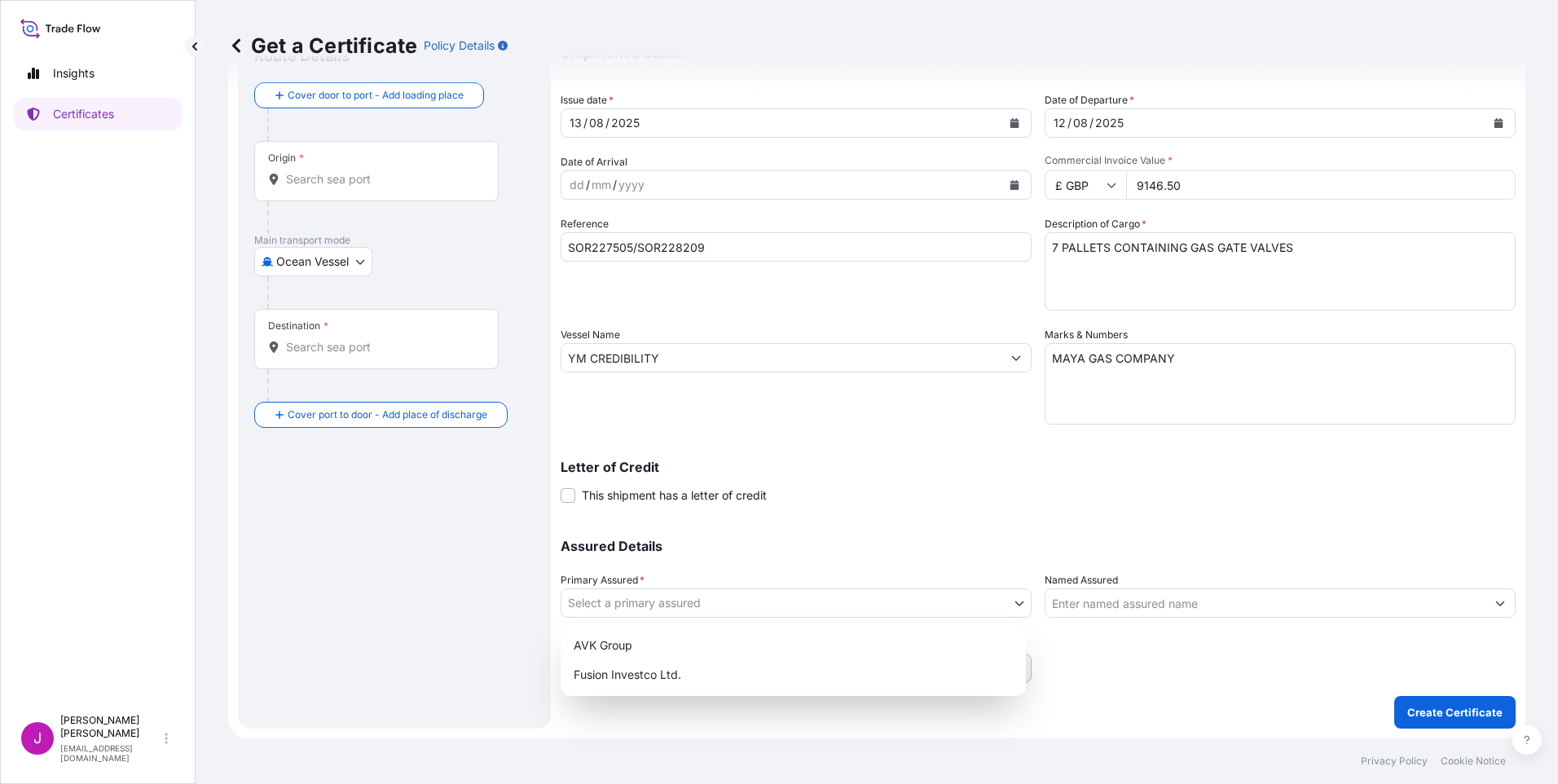
click at [678, 603] on body "Insights Certificates J Joanne Bennett jola@avkuk.co.uk Get a Certificate Polic…" at bounding box center [779, 392] width 1558 height 784
click at [604, 643] on div "AVK Group" at bounding box center [793, 645] width 453 height 29
select select "31423"
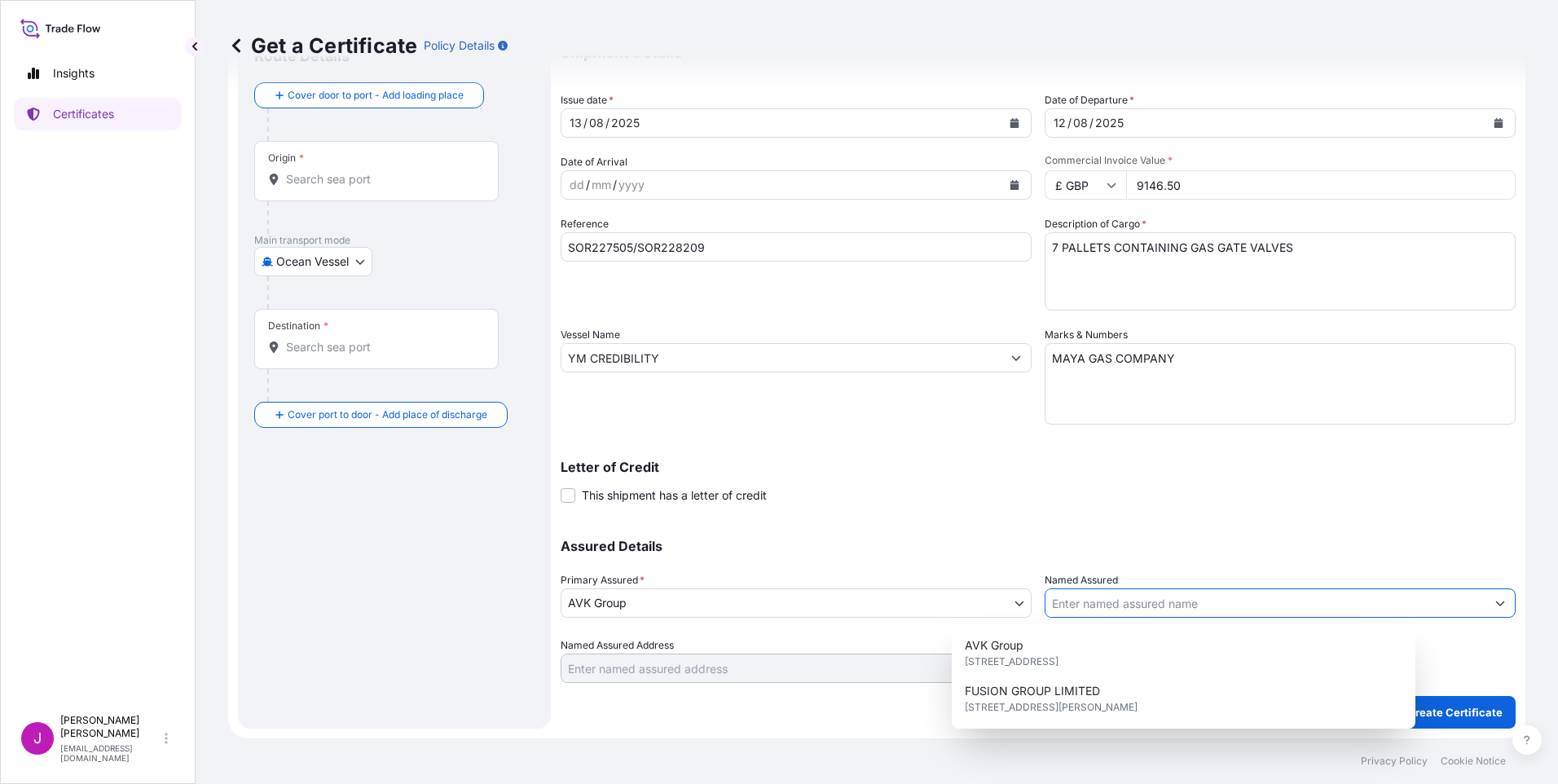
click at [1109, 610] on input "Named Assured" at bounding box center [1266, 603] width 440 height 29
click at [1005, 649] on span "AVK Group" at bounding box center [994, 645] width 59 height 16
type input "AVK Group"
type input "8 Rushmills, Northampton NN4 7YB, UK"
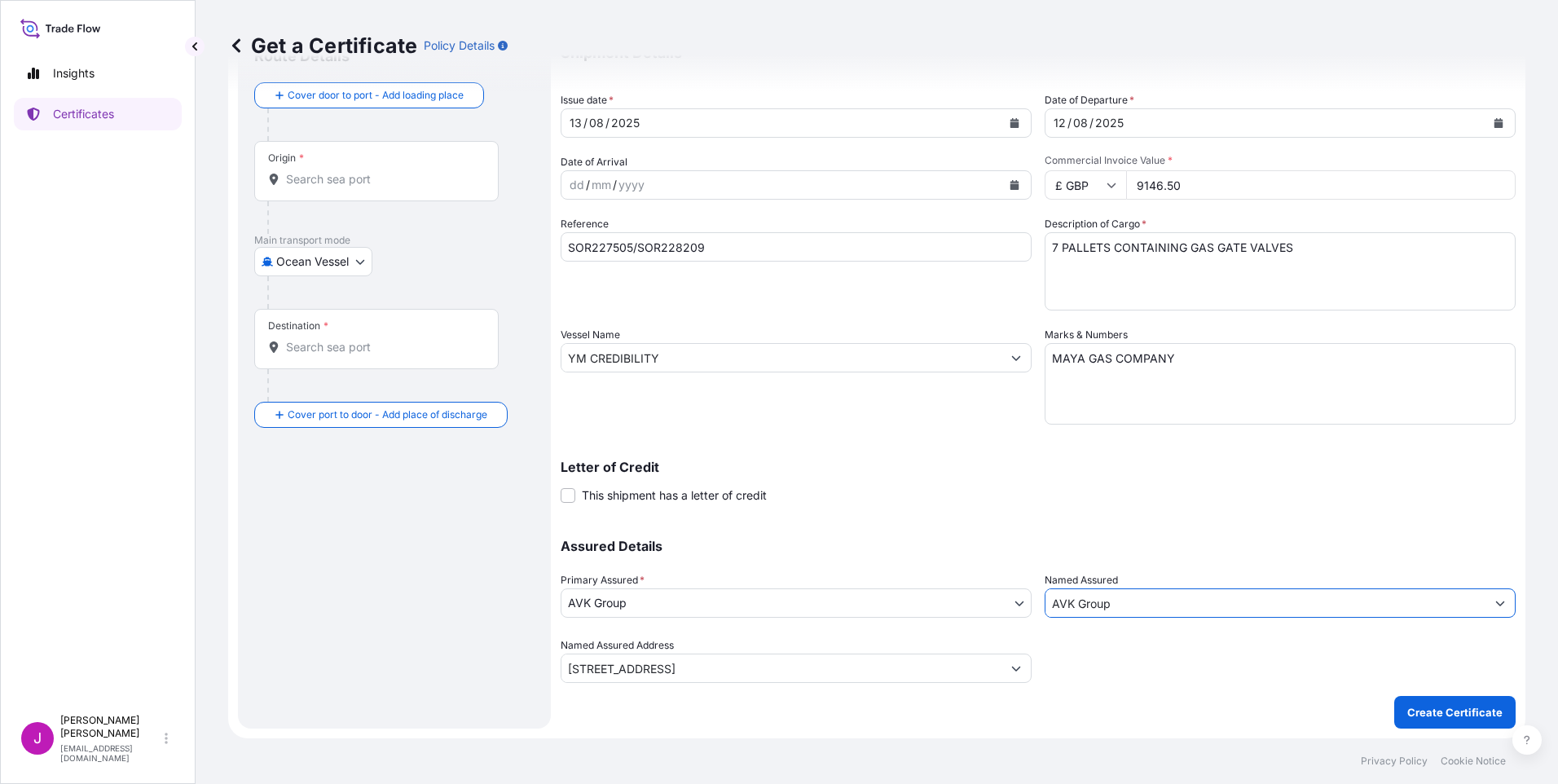
click at [353, 180] on input "Origin *" at bounding box center [383, 179] width 193 height 16
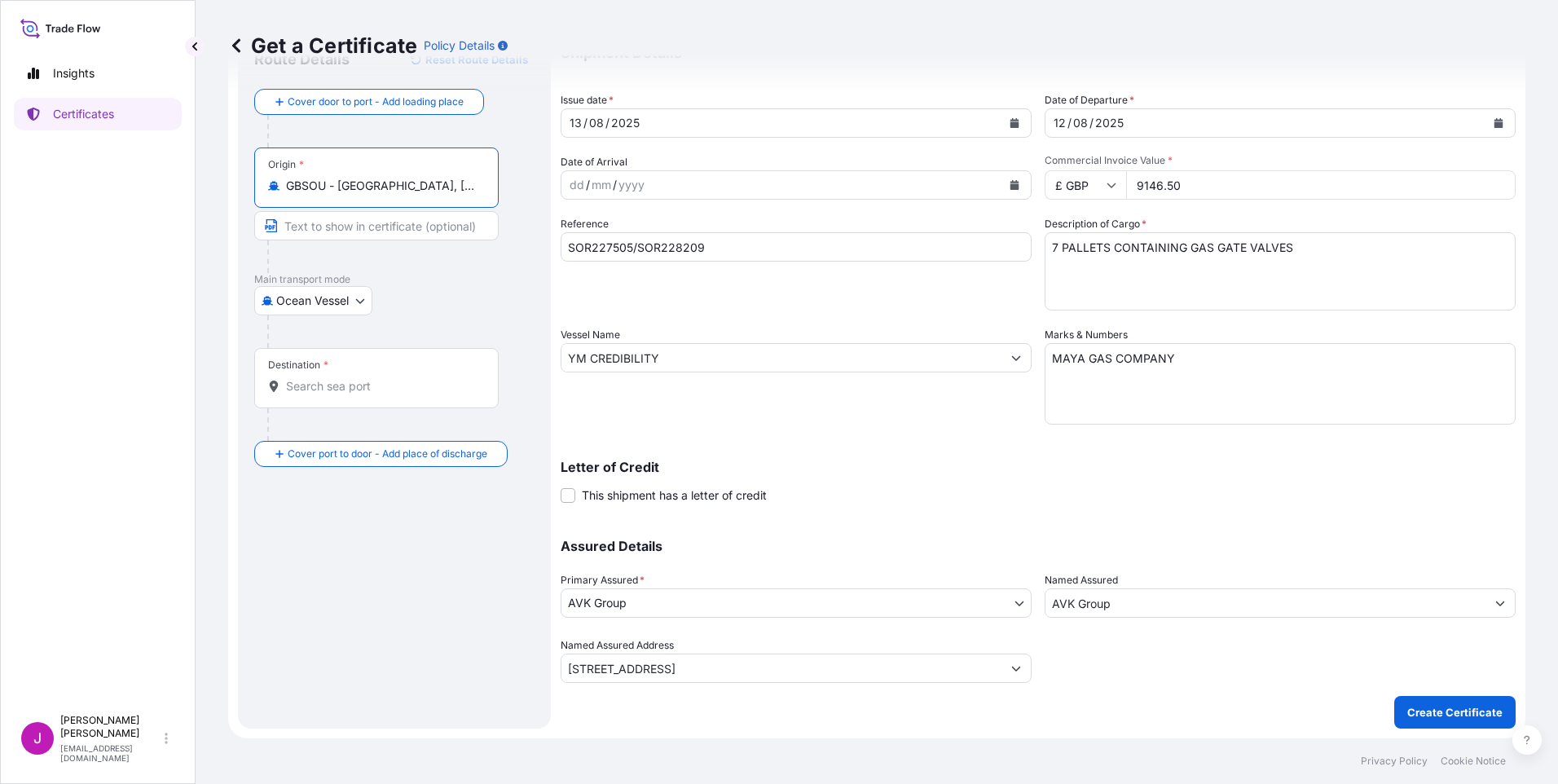
type input "GBSOU - Southampton, United Kingdom"
click at [340, 385] on input "Destination *" at bounding box center [383, 385] width 193 height 16
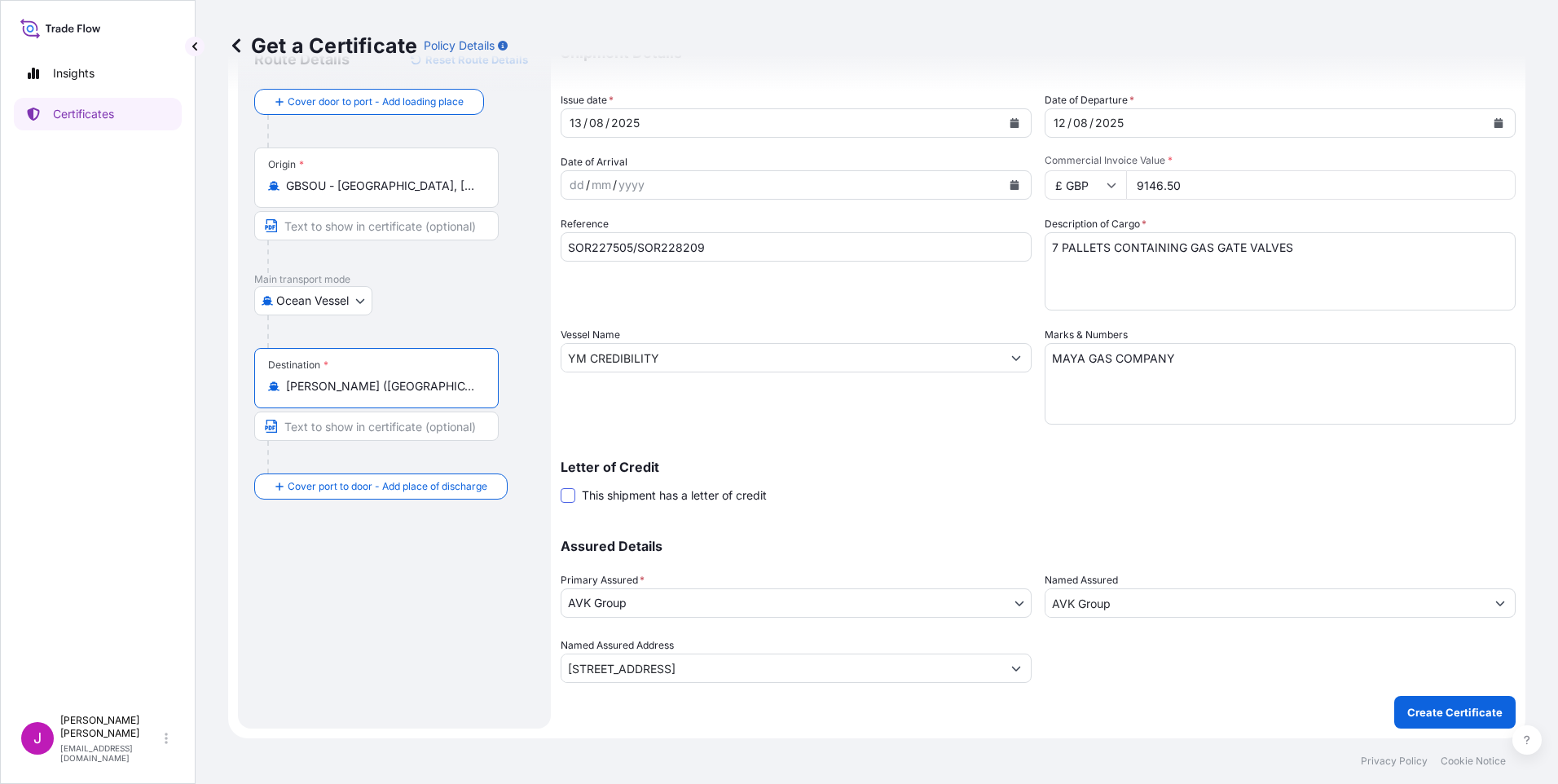
type input "EGALY - El Iskandariya (Alexandria), Egypt"
click at [572, 496] on span at bounding box center [568, 496] width 15 height 15
click at [560, 486] on input "This shipment has a letter of credit" at bounding box center [560, 486] width 0 height 0
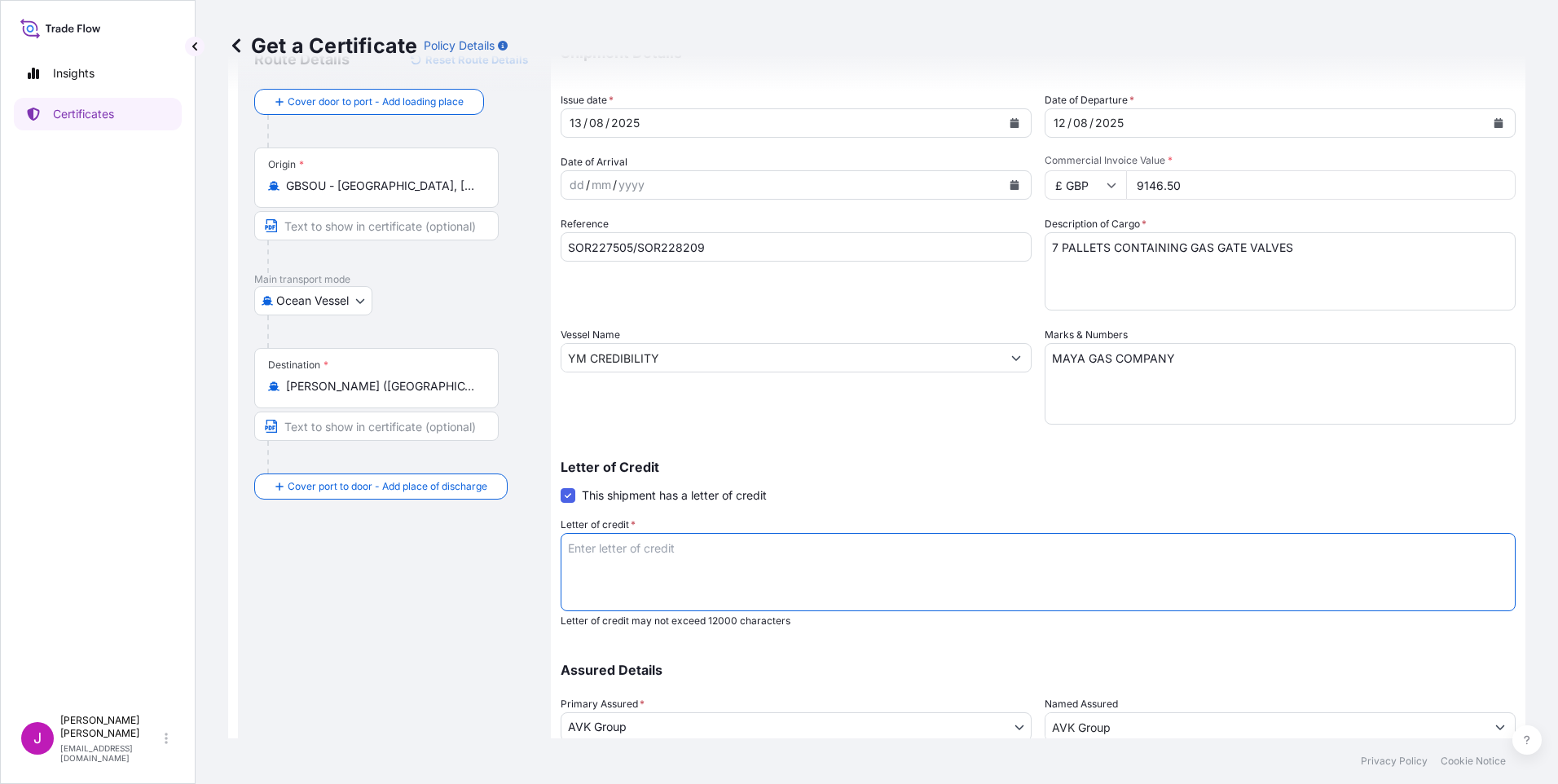
click at [639, 566] on textarea "Letter of credit *" at bounding box center [1037, 571] width 955 height 78
click at [570, 494] on span at bounding box center [568, 496] width 15 height 15
click at [560, 486] on input "This shipment has a letter of credit" at bounding box center [560, 486] width 0 height 0
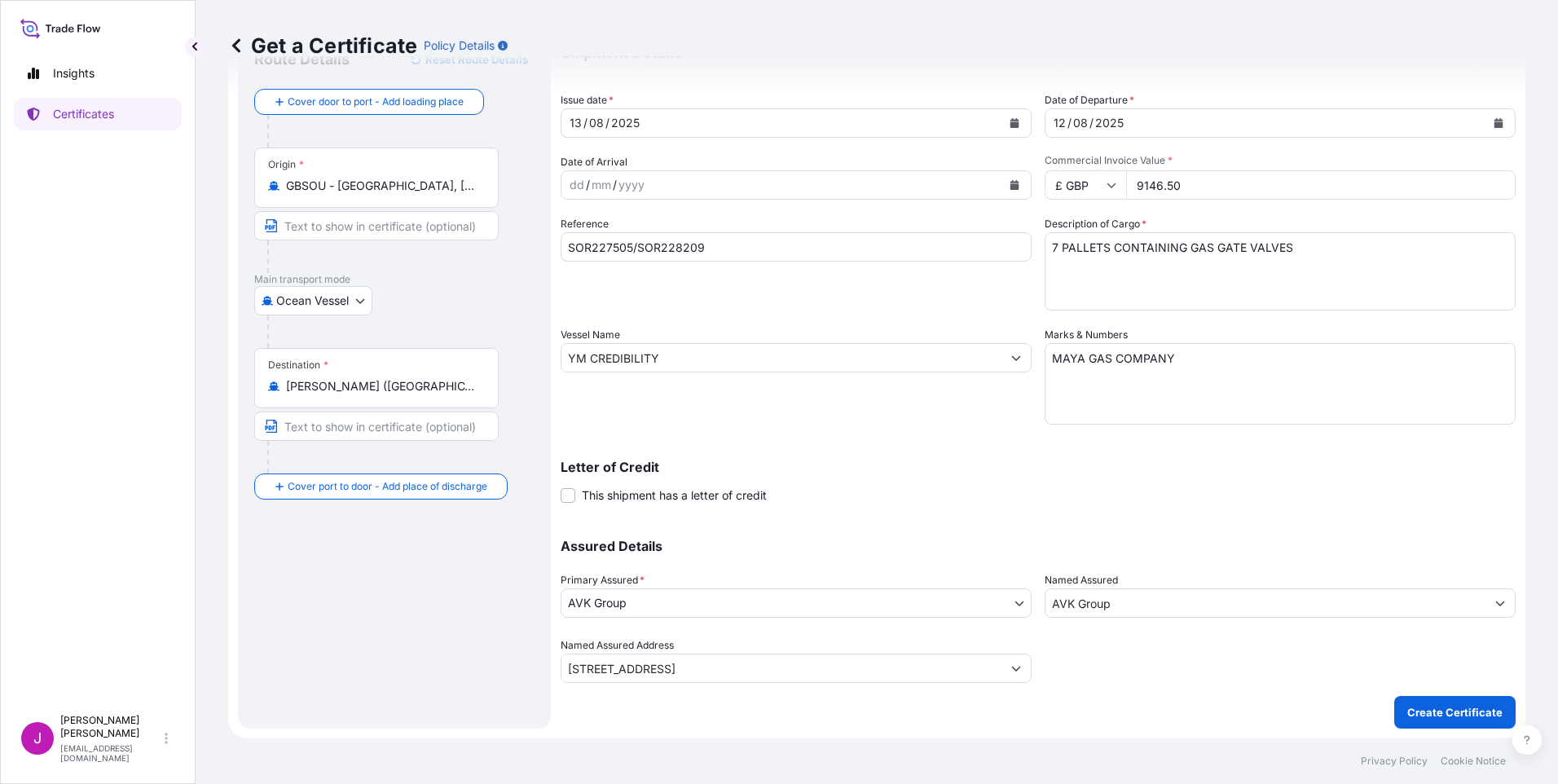
scroll to position [0, 0]
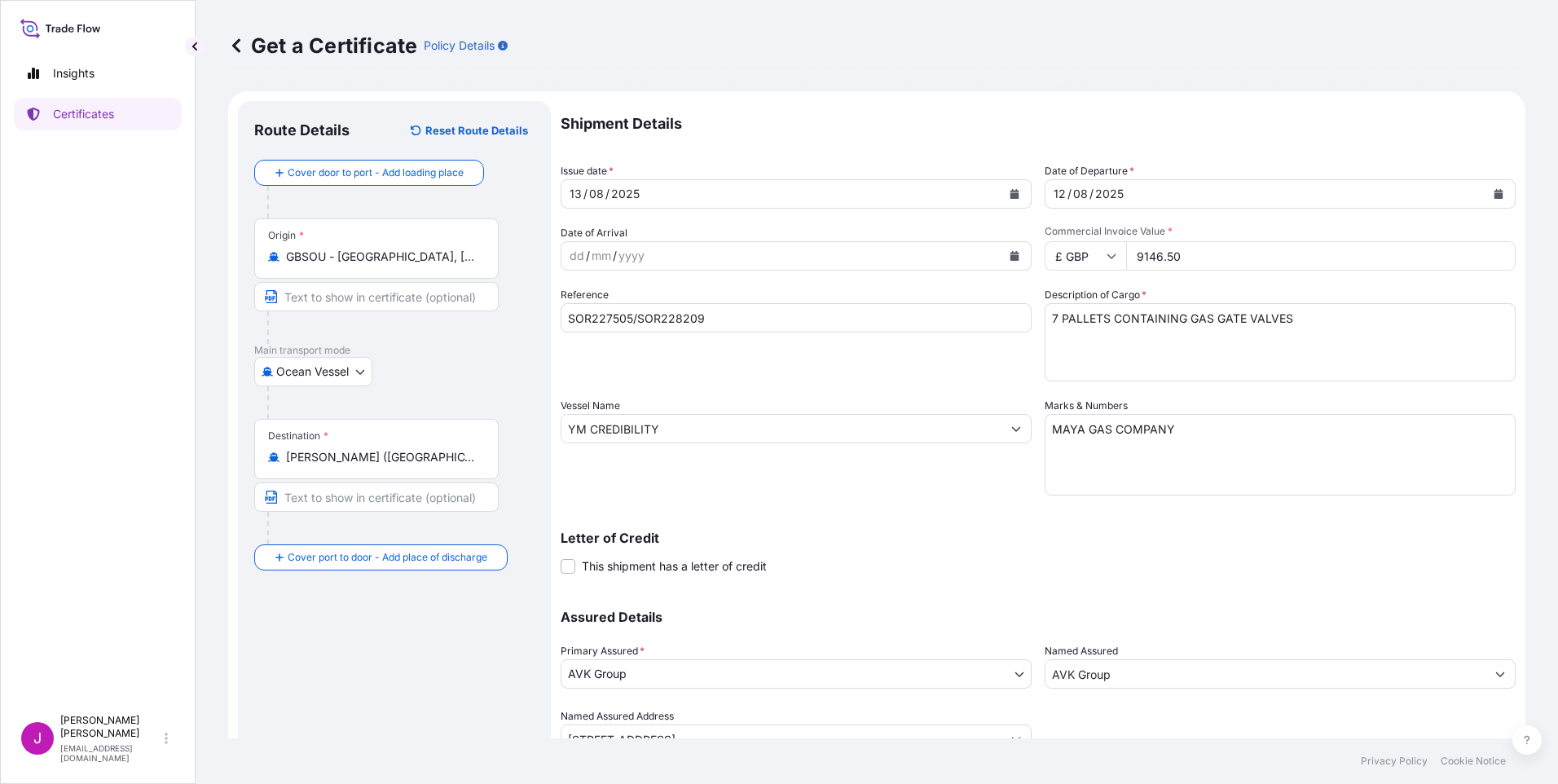
drag, startPoint x: 1212, startPoint y: 433, endPoint x: 1369, endPoint y: 441, distance: 157.2
click at [1213, 433] on textarea "MAYA GAS COMPANY" at bounding box center [1280, 454] width 471 height 81
type textarea "MAYA GAS COMPANY"
click at [572, 565] on span at bounding box center [568, 567] width 15 height 15
click at [560, 557] on input "This shipment has a letter of credit" at bounding box center [560, 557] width 0 height 0
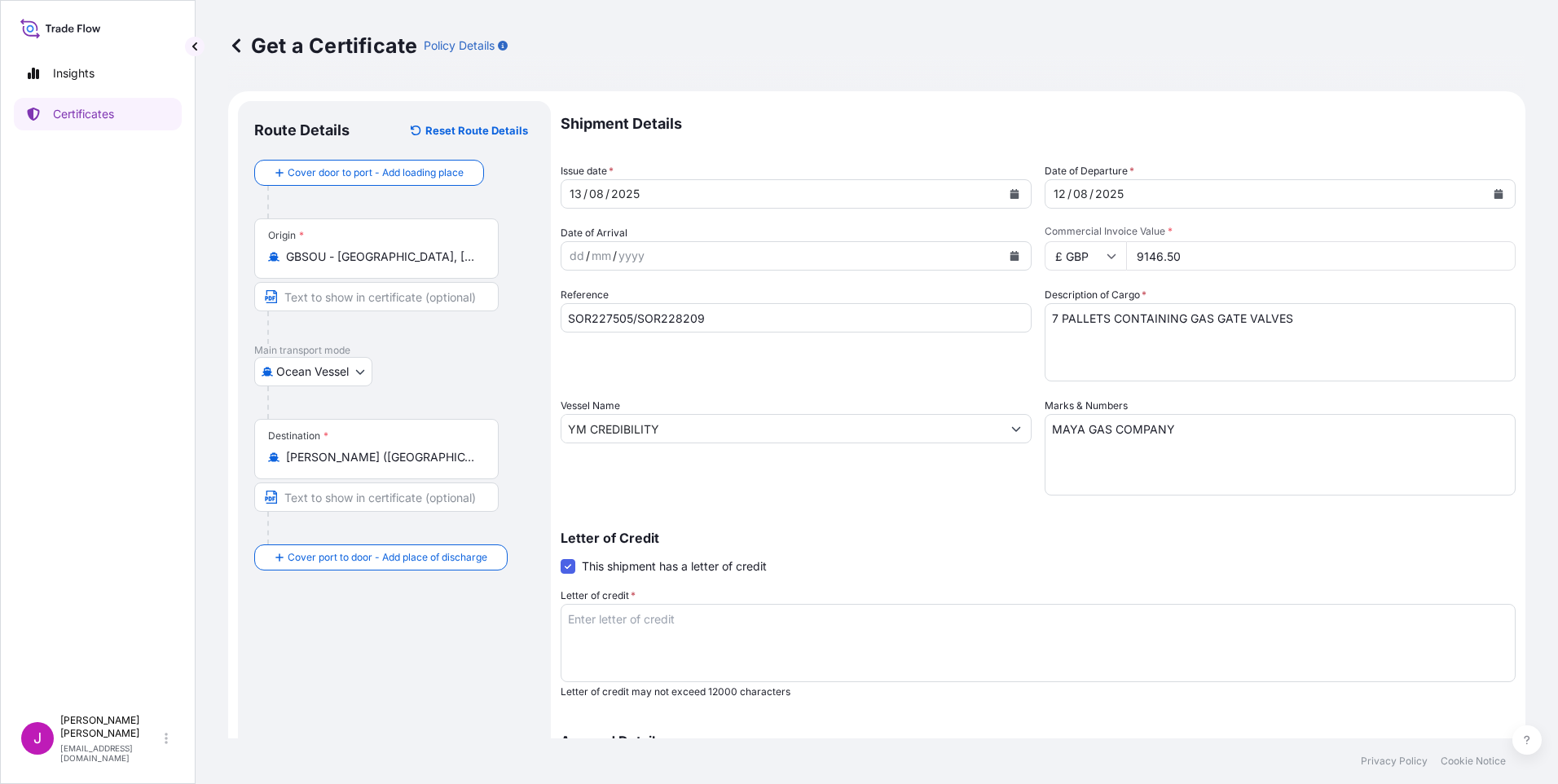
click at [667, 623] on textarea "Letter of credit *" at bounding box center [1037, 642] width 955 height 78
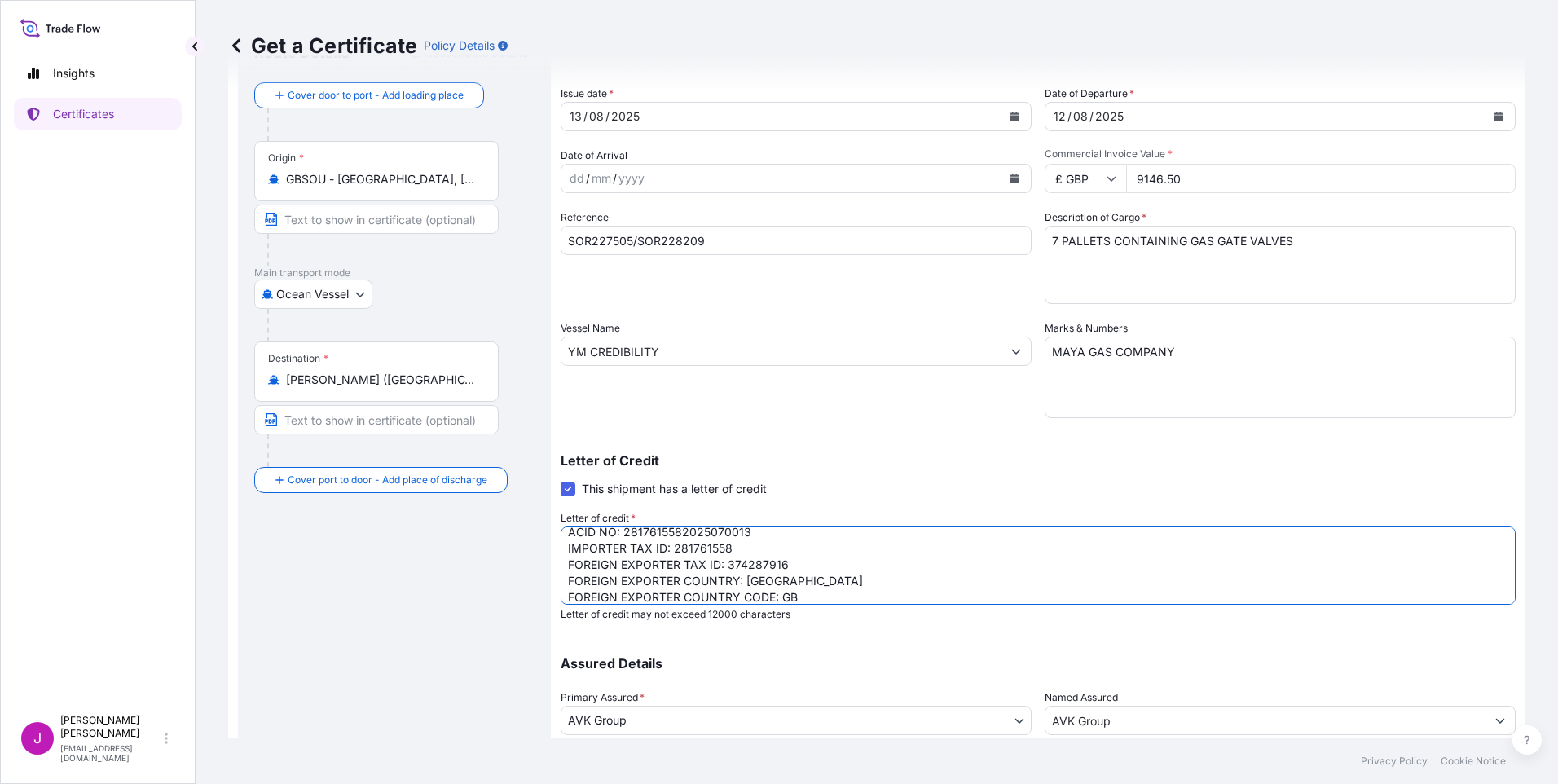
scroll to position [195, 0]
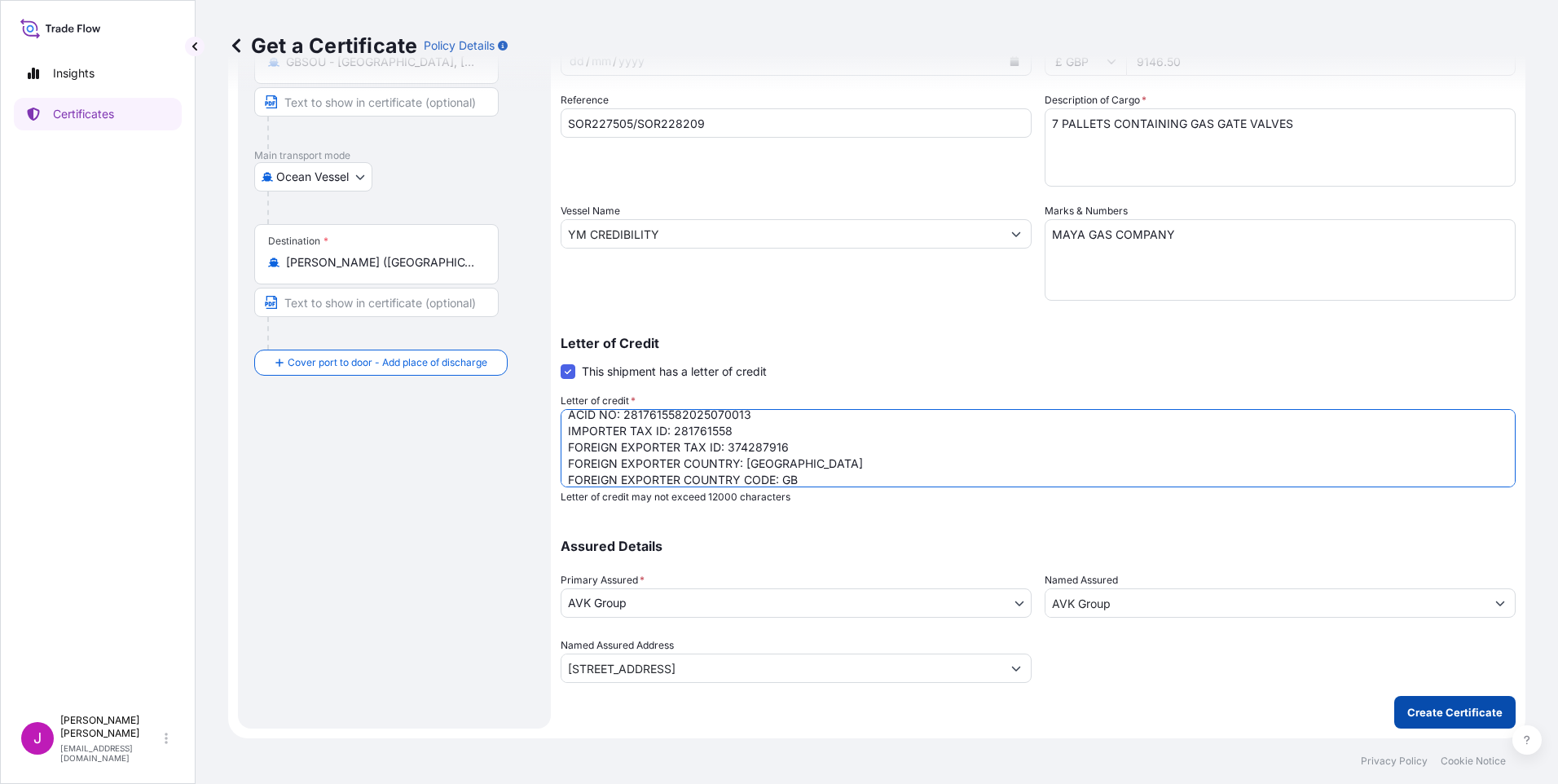
type textarea "HS CODE: 84818061 PO: 1/2025-2/2025 ACID NO: 2817615582025070013 IMPORTER TAX I…"
click at [1442, 713] on p "Create Certificate" at bounding box center [1455, 711] width 95 height 16
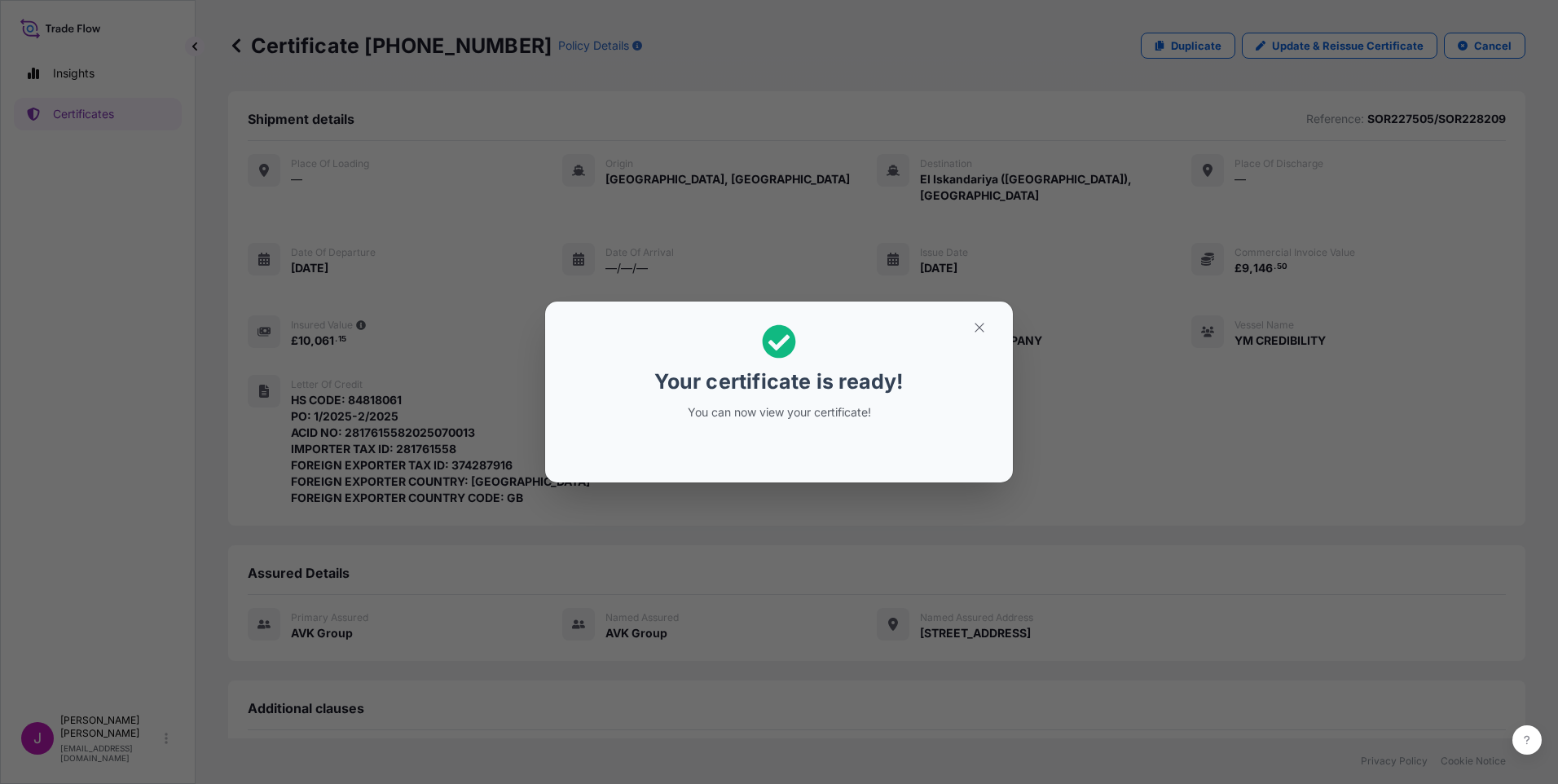
drag, startPoint x: 778, startPoint y: 381, endPoint x: 1085, endPoint y: 315, distance: 314.0
click at [779, 381] on p "Your certificate is ready!" at bounding box center [779, 382] width 248 height 26
click at [982, 330] on icon "button" at bounding box center [979, 327] width 9 height 9
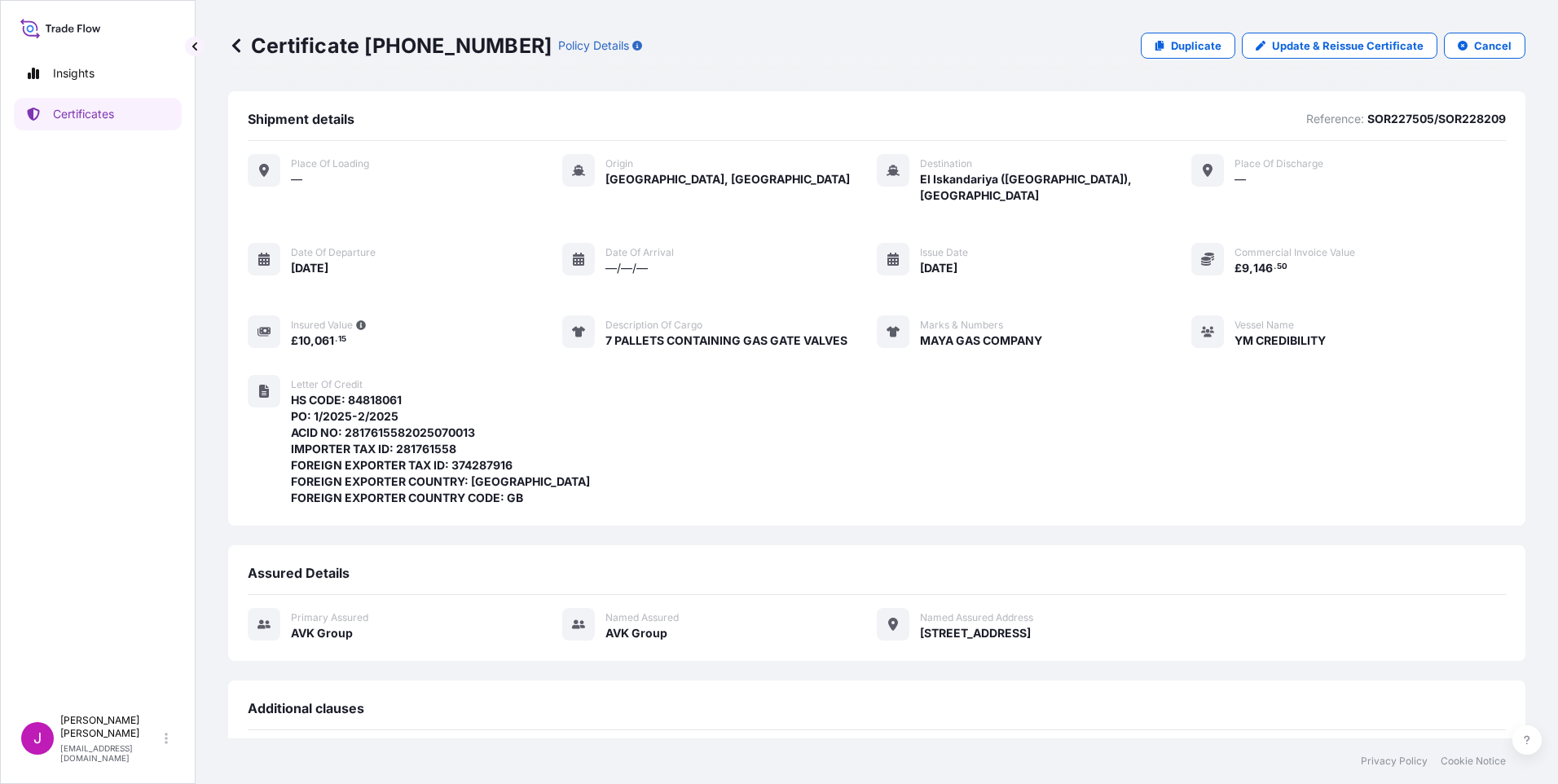
scroll to position [201, 0]
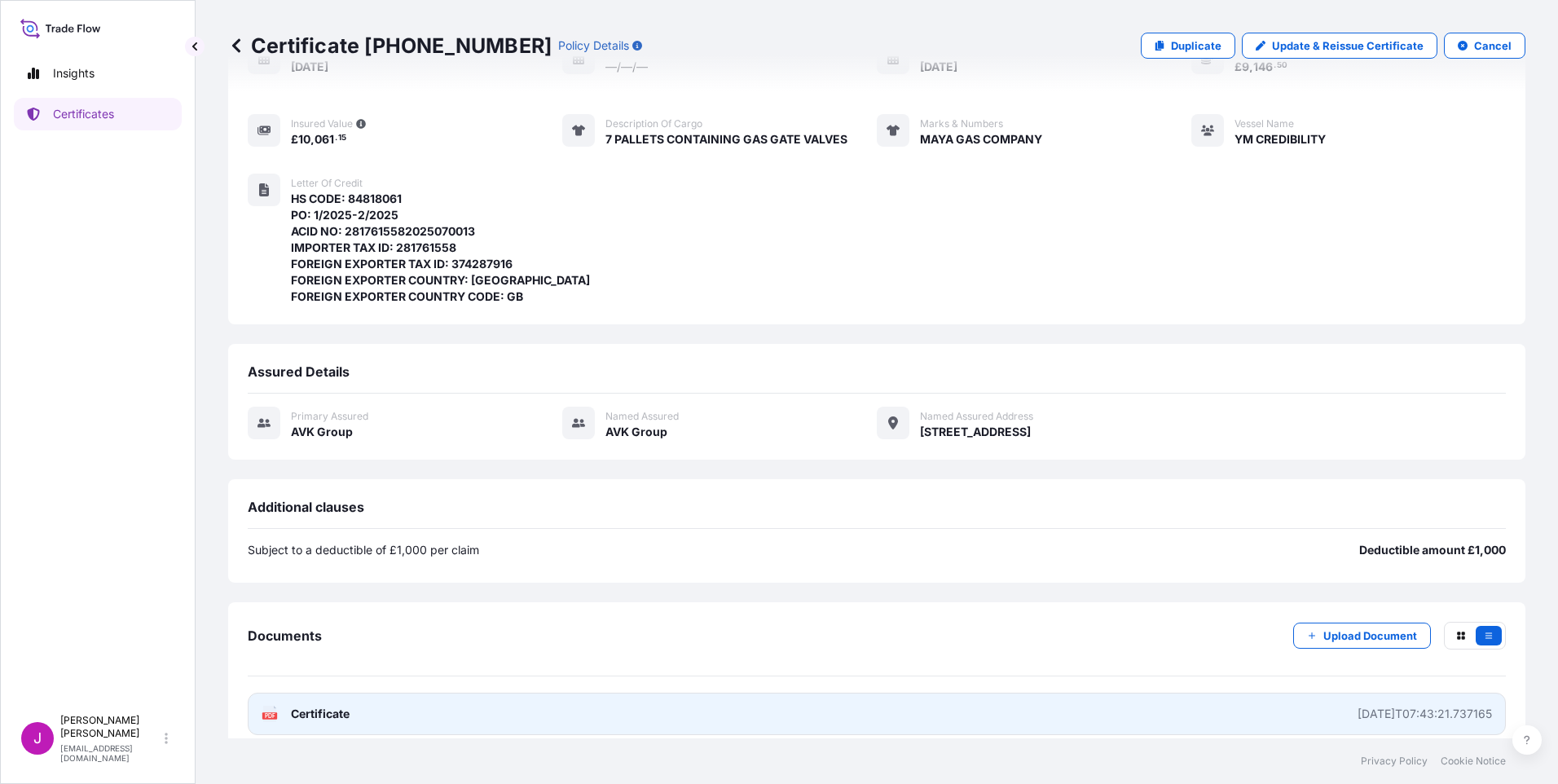
click at [306, 706] on span "Certificate" at bounding box center [320, 713] width 59 height 16
